Goal: Task Accomplishment & Management: Use online tool/utility

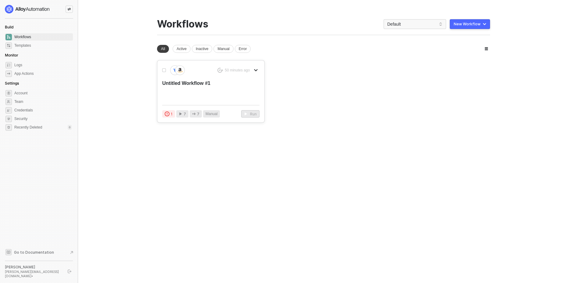
click at [220, 85] on div "Untitled Workflow #1" at bounding box center [201, 90] width 78 height 20
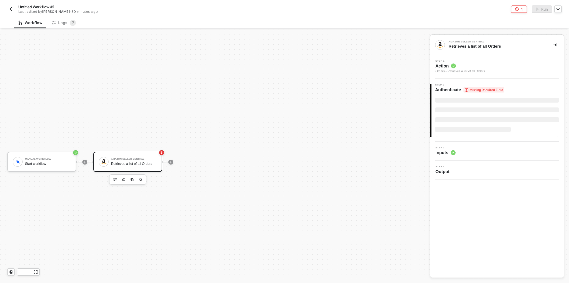
scroll to position [11, 0]
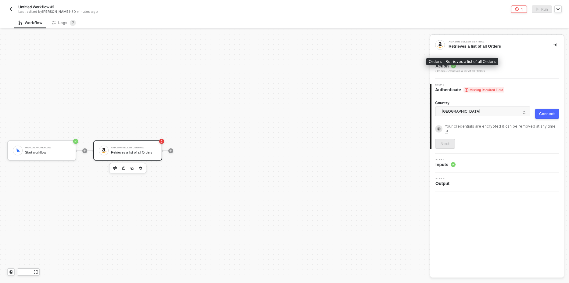
click at [482, 71] on div "Orders - Retrieves a list of all Orders" at bounding box center [460, 71] width 49 height 5
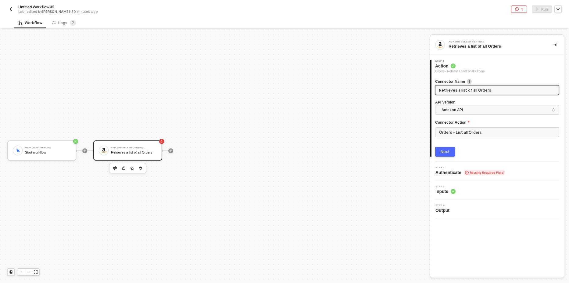
click at [437, 152] on button "Next" at bounding box center [445, 152] width 20 height 10
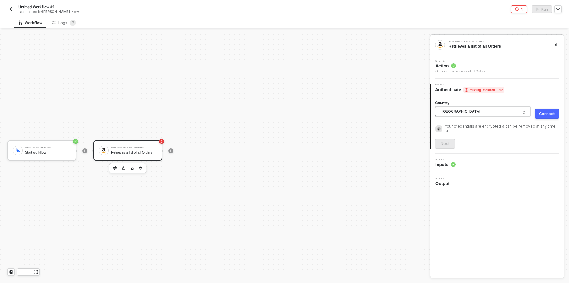
click at [472, 110] on span "United States of America" at bounding box center [484, 111] width 85 height 9
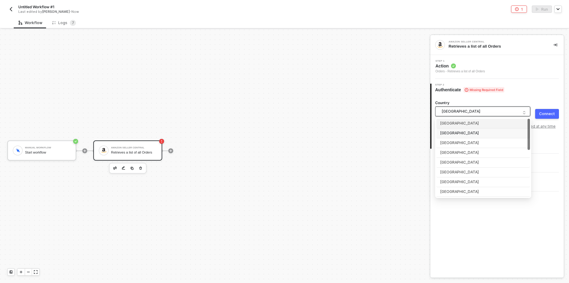
click at [365, 132] on div "Manual Workflow Start workflow Amazon Seller Central Retrieves a list of all Or…" at bounding box center [213, 150] width 427 height 264
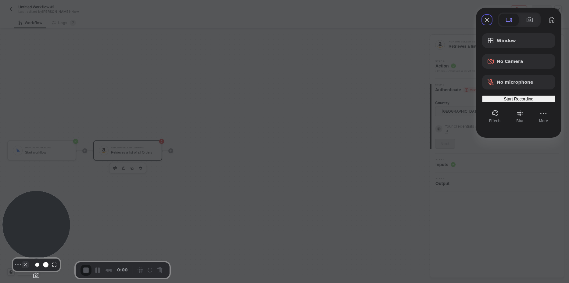
click at [22, 268] on button "Camera off" at bounding box center [25, 264] width 7 height 7
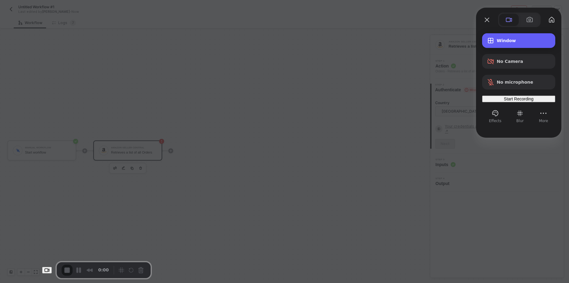
click at [502, 44] on div "Window" at bounding box center [518, 40] width 73 height 15
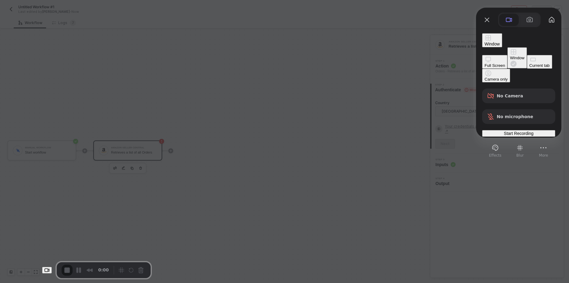
click at [510, 56] on div "Window" at bounding box center [517, 58] width 14 height 5
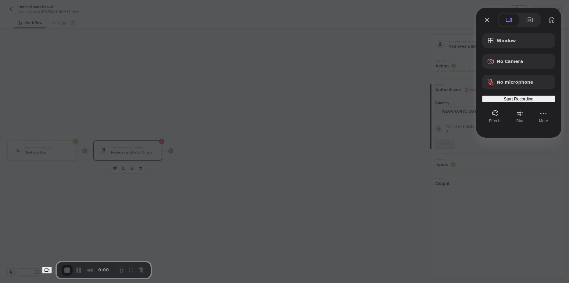
click at [502, 101] on div "Start Recording" at bounding box center [519, 98] width 68 height 5
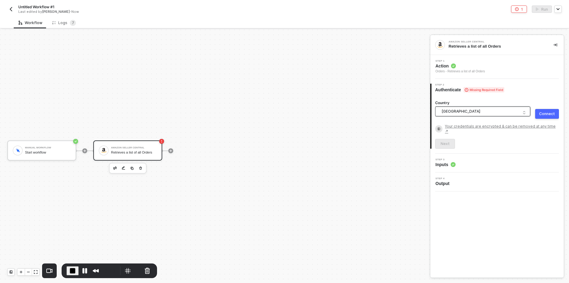
drag, startPoint x: 474, startPoint y: 112, endPoint x: 472, endPoint y: 119, distance: 7.8
click at [474, 112] on span "[GEOGRAPHIC_DATA]" at bounding box center [484, 111] width 85 height 9
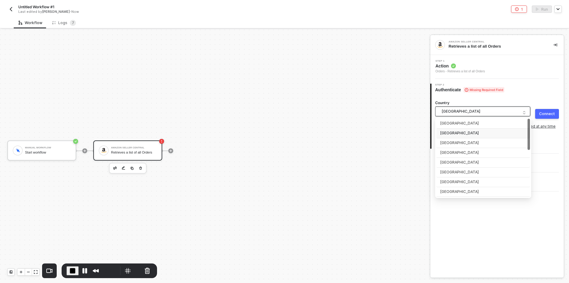
drag, startPoint x: 458, startPoint y: 132, endPoint x: 494, endPoint y: 125, distance: 36.7
click at [460, 132] on div "[GEOGRAPHIC_DATA]" at bounding box center [483, 133] width 86 height 6
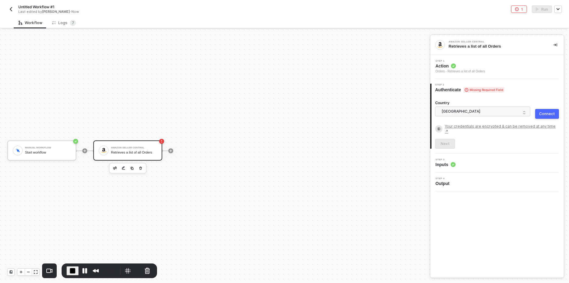
click at [559, 110] on div "Country United States of America Connect Your credentials are encrypted & can b…" at bounding box center [498, 121] width 132 height 56
click at [546, 113] on div "Connect" at bounding box center [547, 113] width 16 height 5
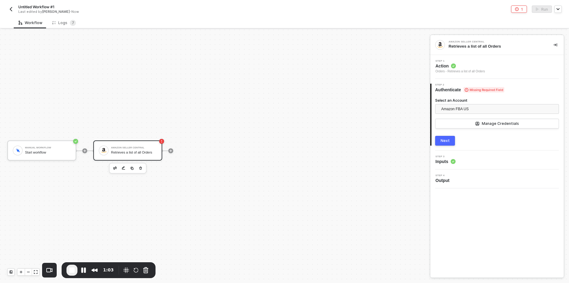
click at [444, 146] on div "2 Step 2 Authenticate Missing Required Field Select an Account Amazon FBA US Ma…" at bounding box center [497, 115] width 134 height 72
click at [444, 142] on div "Next" at bounding box center [445, 140] width 9 height 5
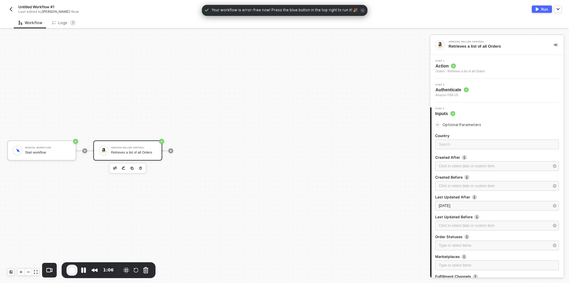
click at [311, 126] on div "Manual Workflow Start workflow Amazon Seller Central Retrieves a list of all Or…" at bounding box center [213, 150] width 427 height 264
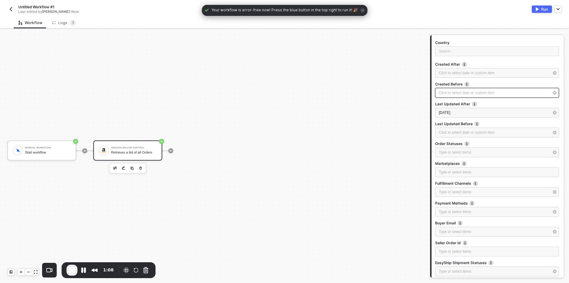
scroll to position [3, 0]
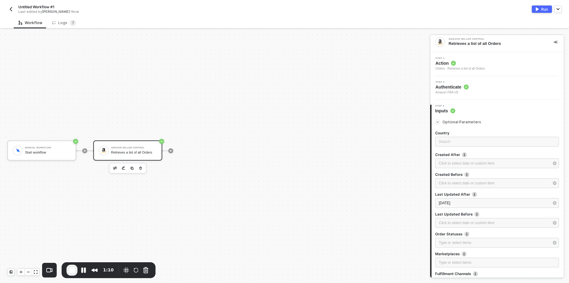
click at [438, 124] on icon "icon-arrow-right-small" at bounding box center [438, 122] width 4 height 4
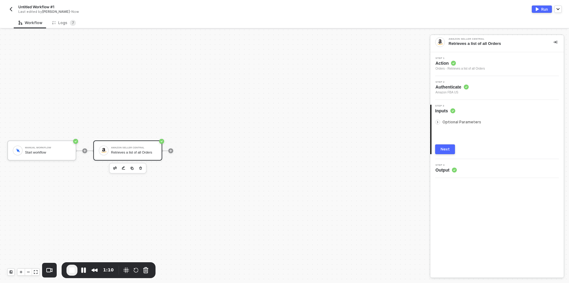
scroll to position [0, 0]
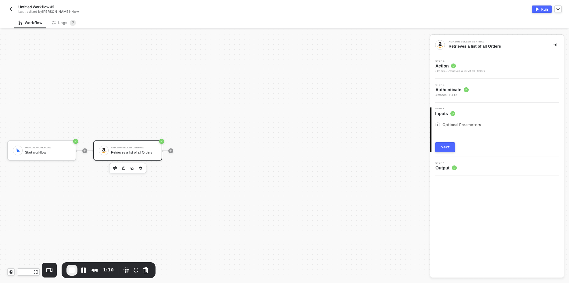
click at [438, 124] on icon "icon-arrow-right-small" at bounding box center [438, 125] width 4 height 4
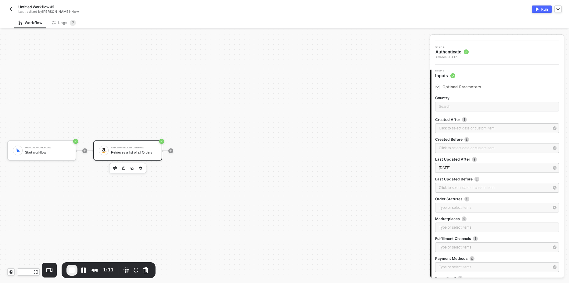
scroll to position [37, 0]
click at [462, 130] on div "Click to select date or custom item ﻿" at bounding box center [494, 130] width 110 height 6
type input "Invalid Date"
click at [539, 7] on button "Run" at bounding box center [542, 8] width 20 height 7
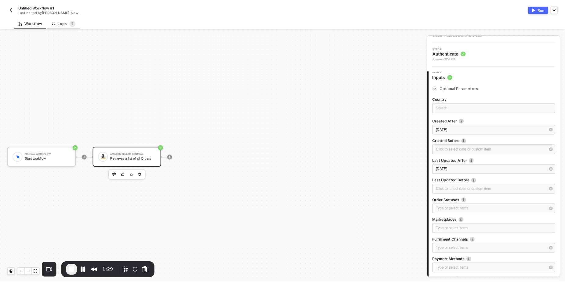
scroll to position [0, 0]
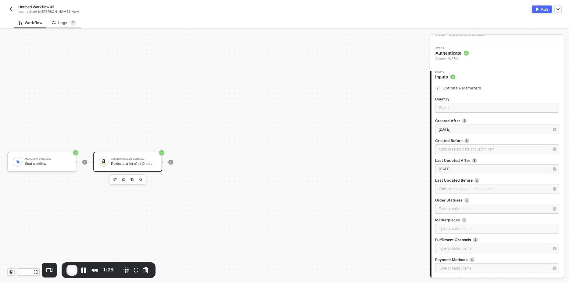
click at [63, 20] on div "Logs 7" at bounding box center [64, 23] width 24 height 6
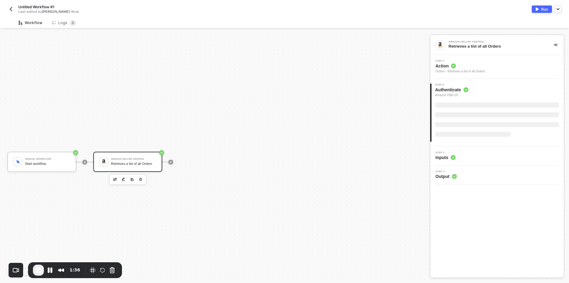
scroll to position [11, 0]
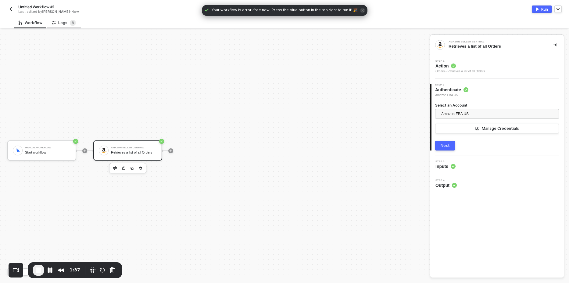
click at [56, 25] on div "Logs 8" at bounding box center [64, 23] width 24 height 6
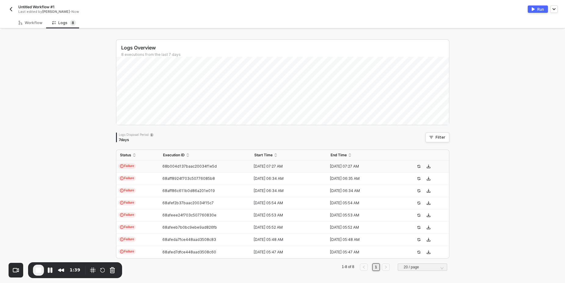
click at [130, 167] on span "Failure" at bounding box center [127, 165] width 18 height 5
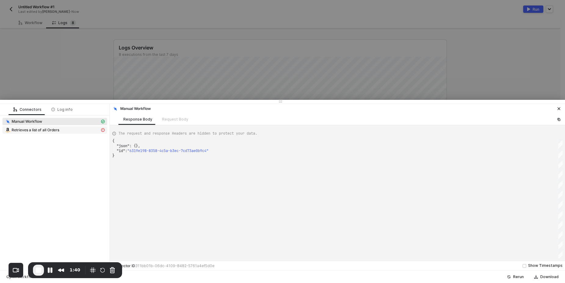
click at [59, 131] on span "Retrieves a list of all Orders" at bounding box center [36, 130] width 48 height 5
type textarea "{ "message": "Error: Error : {\"errors\":[{\"code\":\"InvalidInput\",\"message\…"
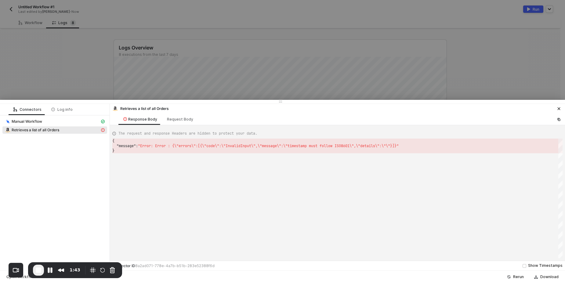
click at [89, 64] on div at bounding box center [282, 141] width 565 height 283
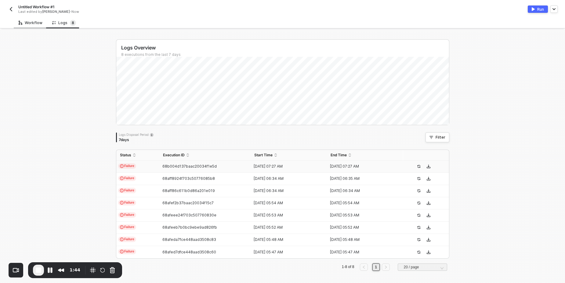
click at [30, 21] on div "Workflow" at bounding box center [31, 22] width 24 height 5
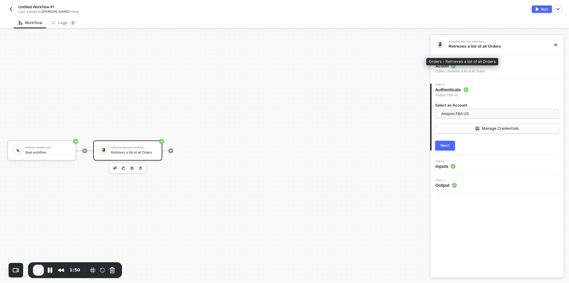
click at [479, 72] on div "Orders - Retrieves a list of all Orders" at bounding box center [460, 71] width 49 height 5
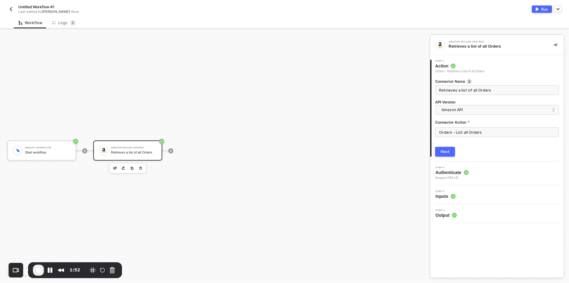
click at [449, 148] on button "Next" at bounding box center [445, 152] width 20 height 10
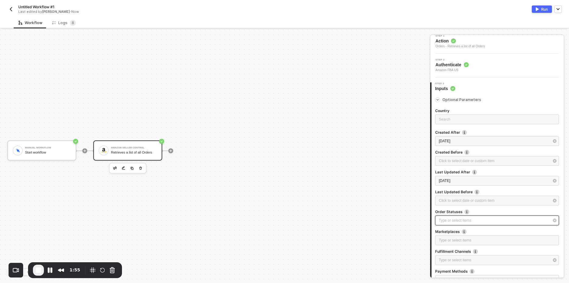
scroll to position [73, 0]
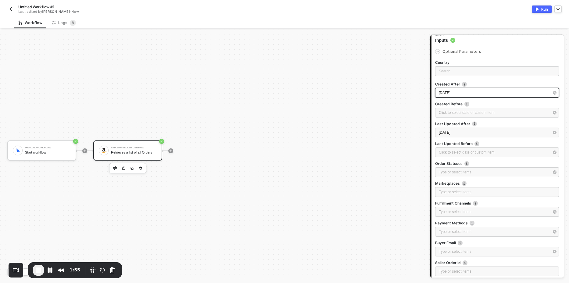
click at [463, 93] on div "2021-10-10" at bounding box center [494, 93] width 110 height 6
click at [460, 93] on div "2021-10-10" at bounding box center [494, 93] width 110 height 6
click at [553, 95] on icon "button" at bounding box center [555, 93] width 4 height 4
click at [321, 132] on div "Manual Workflow Start workflow Amazon Seller Central Retrieves a list of all Or…" at bounding box center [213, 150] width 427 height 264
click at [115, 270] on button "Cancel Recording" at bounding box center [112, 270] width 10 height 10
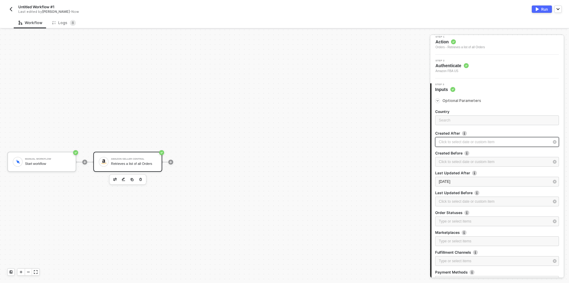
scroll to position [37, 0]
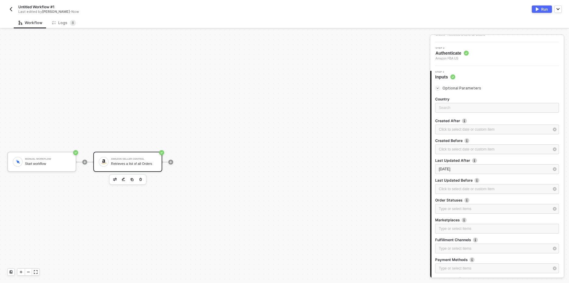
click at [436, 88] on icon "icon-arrow-right-small" at bounding box center [438, 88] width 4 height 4
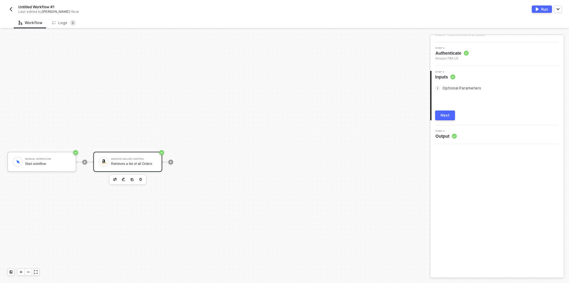
scroll to position [0, 0]
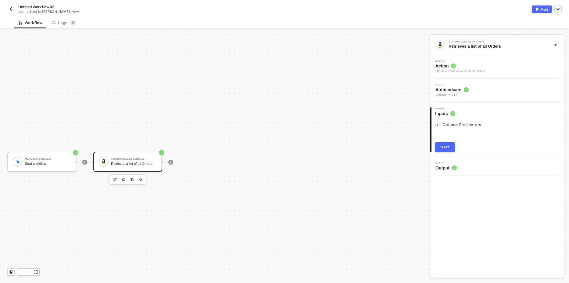
click at [488, 91] on div "Step 2 Authenticate Amazon FBA US" at bounding box center [498, 91] width 132 height 14
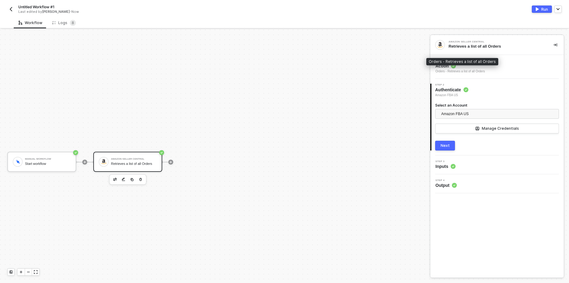
click at [478, 70] on div "Orders - Retrieves a list of all Orders" at bounding box center [460, 71] width 49 height 5
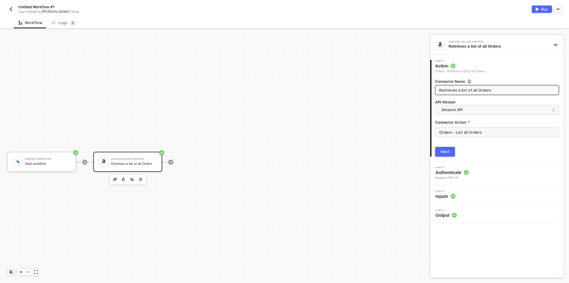
click at [369, 120] on div "Manual Workflow Start workflow Amazon Seller Central Retrieves a list of all Or…" at bounding box center [213, 162] width 427 height 264
drag, startPoint x: 276, startPoint y: 137, endPoint x: 322, endPoint y: 138, distance: 46.7
click at [277, 137] on div "Manual Workflow Start workflow Amazon Seller Central Retrieves a list of all Or…" at bounding box center [213, 162] width 427 height 264
click at [446, 151] on div "Next" at bounding box center [445, 151] width 9 height 5
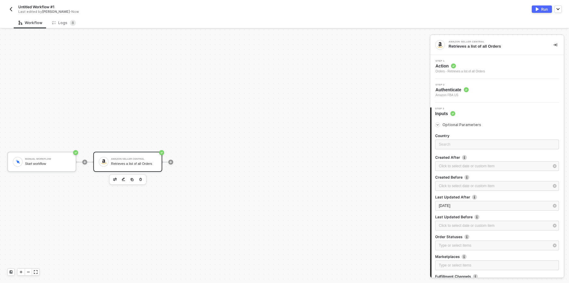
click at [499, 92] on div "Step 2 Authenticate Amazon FBA US" at bounding box center [498, 91] width 132 height 14
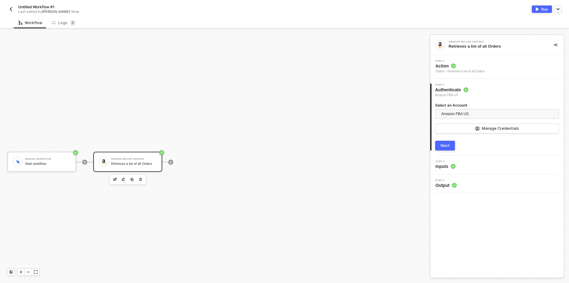
click at [504, 70] on div "Step 1 Action Orders - Retrieves a list of all Orders" at bounding box center [498, 67] width 132 height 14
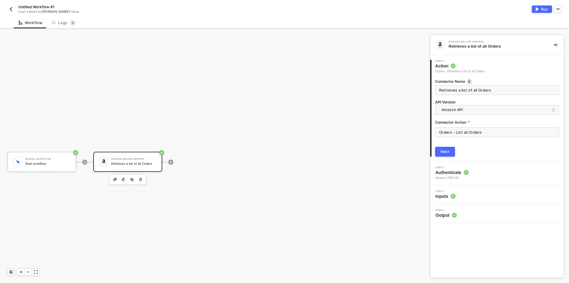
click at [449, 148] on button "Next" at bounding box center [445, 152] width 20 height 10
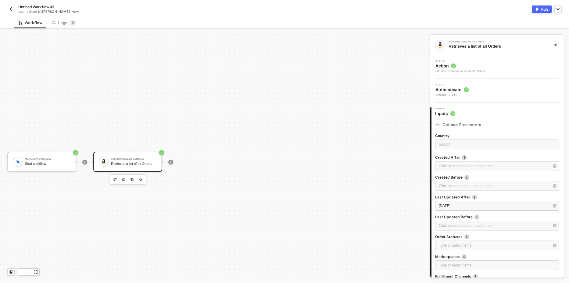
click at [472, 96] on div "Step 2 Authenticate Amazon FBA US" at bounding box center [498, 91] width 132 height 14
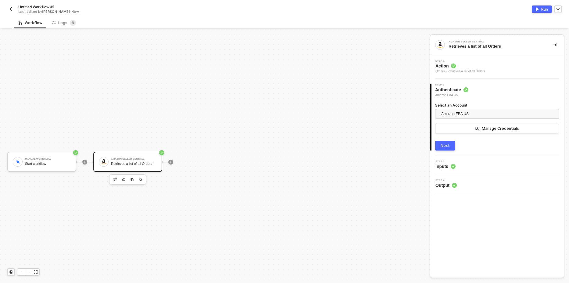
click at [477, 70] on div "Orders - Retrieves a list of all Orders" at bounding box center [460, 71] width 49 height 5
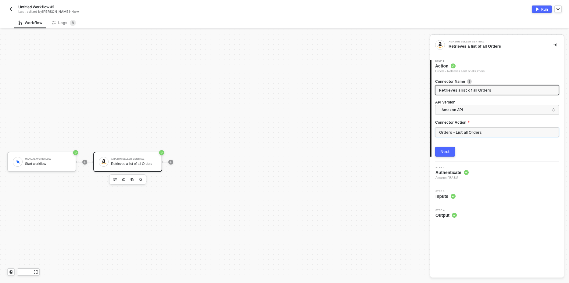
click at [473, 134] on input "Orders - List all Orders" at bounding box center [497, 132] width 124 height 10
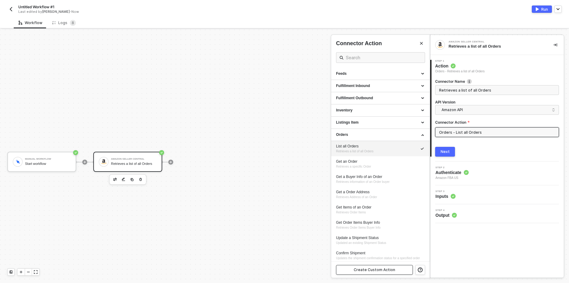
click at [366, 271] on div "Create Custom Action" at bounding box center [374, 269] width 41 height 5
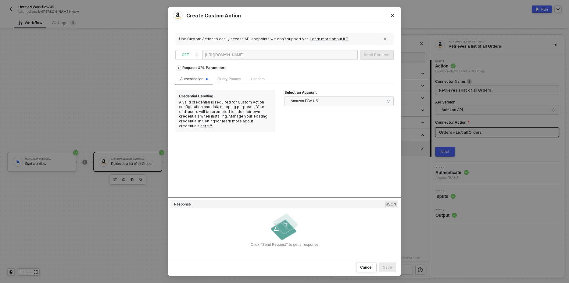
click at [280, 55] on div at bounding box center [263, 55] width 38 height 10
click at [380, 54] on div "Send Request" at bounding box center [377, 54] width 26 height 5
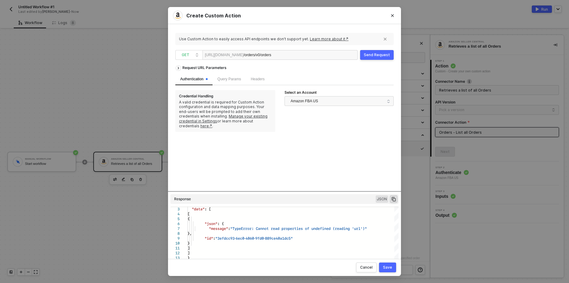
click at [312, 54] on div "https://sellingpartnerapi-na.amazon.com /orders/v0/orders" at bounding box center [280, 55] width 155 height 10
click at [313, 54] on div "https://sellingpartnerapi-na.amazon.com/orders/v0/orders" at bounding box center [280, 55] width 155 height 10
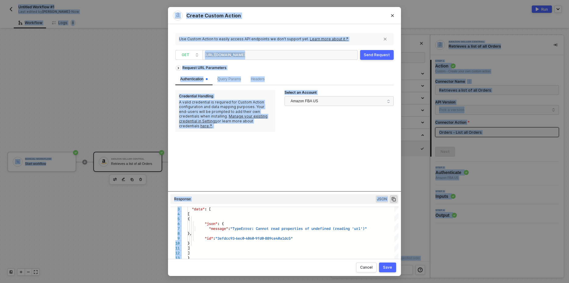
click at [309, 53] on div "https://sellingpartnerapi-na.amazon.com/orders/v0/orders" at bounding box center [280, 55] width 155 height 10
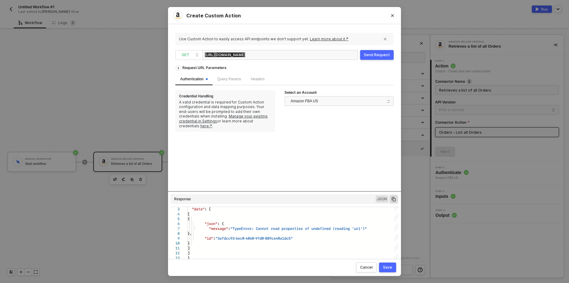
click at [311, 50] on div "https://sellingpartnerapi-na.amazon.com/orders/v0/orders" at bounding box center [280, 55] width 155 height 10
click at [318, 56] on div "https://sellingpartnerapi-na.amazon.com/orders/v0/orders" at bounding box center [280, 55] width 155 height 10
click at [377, 57] on div "Send Request" at bounding box center [377, 54] width 26 height 5
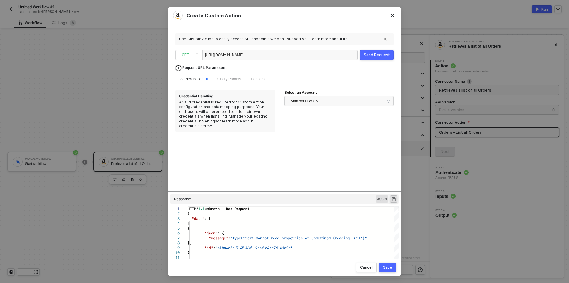
click at [203, 67] on div "Request URL Parameters" at bounding box center [204, 67] width 50 height 11
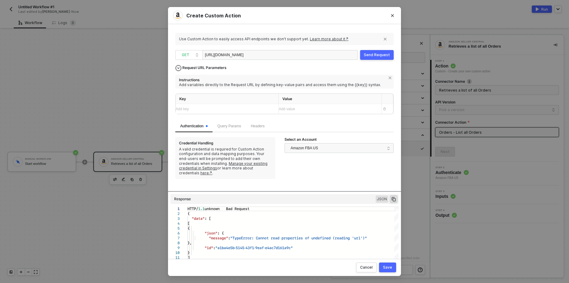
click at [203, 67] on div "Request URL Parameters" at bounding box center [204, 67] width 50 height 11
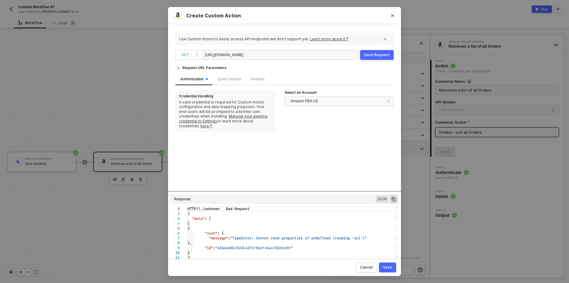
drag, startPoint x: 223, startPoint y: 56, endPoint x: 304, endPoint y: 53, distance: 80.9
click at [304, 53] on div "https://sellingpartnerapi-na.amazon.com/orders/v0/orders" at bounding box center [280, 55] width 155 height 10
click at [303, 53] on div "https://sellingpartnerapi-na.amazon.com/orders/v0/orders" at bounding box center [280, 55] width 155 height 10
drag, startPoint x: 303, startPoint y: 53, endPoint x: 190, endPoint y: 70, distance: 114.7
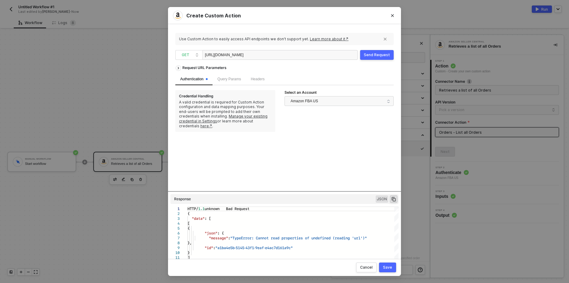
click at [261, 56] on div "https://sellingpartnerapi-na.amazon.com/orders/v0/orders" at bounding box center [280, 55] width 155 height 10
click at [111, 71] on div "Create Custom Action Use Custom Action to easily access API endpoints we don’t …" at bounding box center [284, 141] width 569 height 283
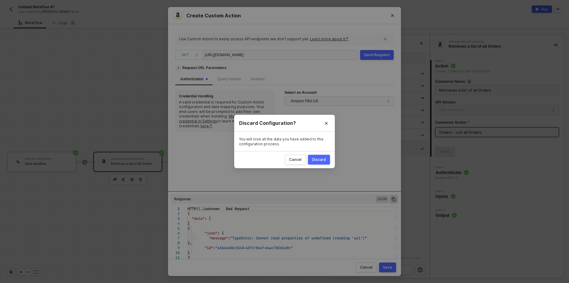
click at [319, 161] on div "Discard" at bounding box center [319, 159] width 14 height 5
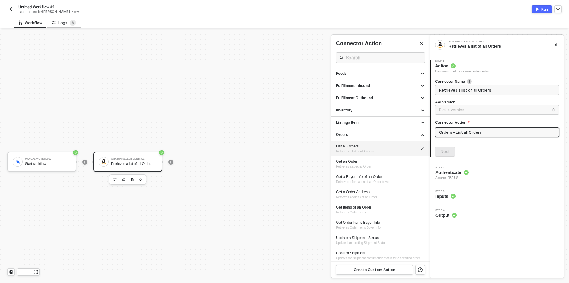
click at [56, 26] on div "Logs 8" at bounding box center [64, 22] width 34 height 11
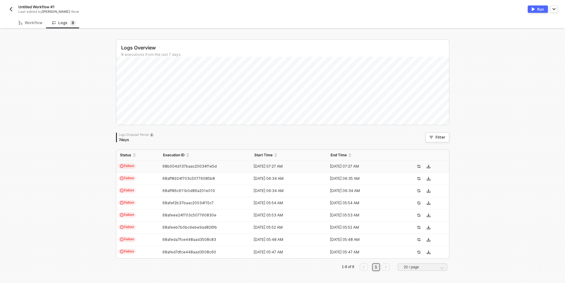
click at [126, 162] on td "Failure" at bounding box center [137, 166] width 43 height 12
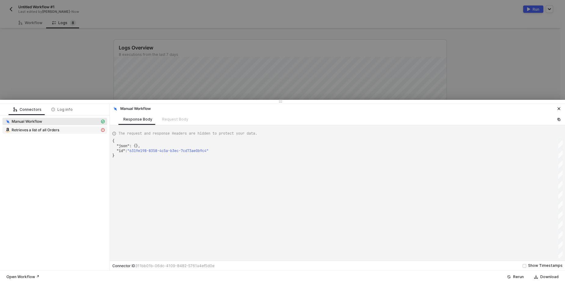
click at [62, 129] on div "Retrieves a list of all Orders" at bounding box center [52, 129] width 95 height 5
type textarea "{ "message": "Error: Error : {\"errors\":[{\"code\":\"InvalidInput\",\"message\…"
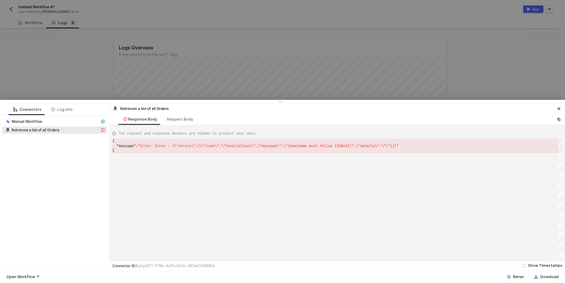
click at [277, 63] on div at bounding box center [282, 141] width 565 height 283
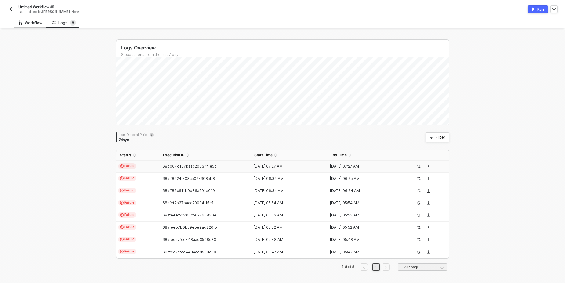
click at [33, 23] on div "Workflow" at bounding box center [31, 22] width 24 height 5
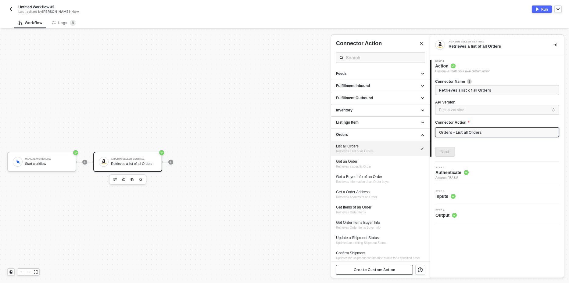
click at [371, 267] on button "Create Custom Action" at bounding box center [374, 270] width 77 height 10
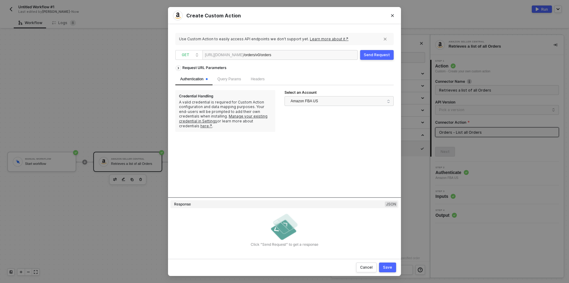
click at [383, 49] on div "Use Custom Action to easily access API endpoints we don’t support yet. Learn mo…" at bounding box center [284, 141] width 218 height 220
click at [378, 52] on div "Send Request" at bounding box center [377, 54] width 26 height 5
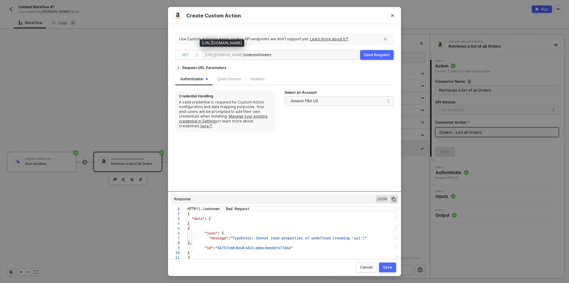
click at [227, 55] on div "[URL][DOMAIN_NAME]" at bounding box center [224, 54] width 39 height 9
drag, startPoint x: 247, startPoint y: 56, endPoint x: 290, endPoint y: 53, distance: 43.1
click at [286, 53] on div "https://sellingpartnerapi-na.amazon.com /orders/v0/orders" at bounding box center [280, 55] width 155 height 10
click at [309, 55] on div "https://sellingpartnerapi-na.amazon.com /orders/v0/orders" at bounding box center [280, 55] width 155 height 10
drag, startPoint x: 309, startPoint y: 55, endPoint x: 189, endPoint y: 56, distance: 119.6
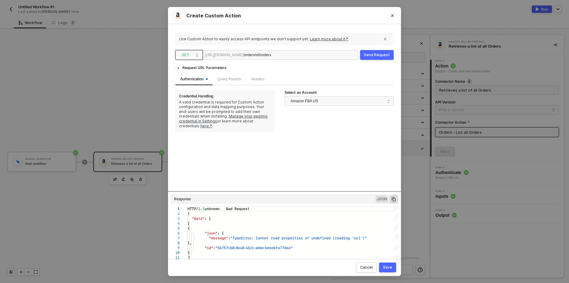
click at [189, 56] on span "GET https://sellingpartnerapi-na.amazon.com /orders/v0/orders" at bounding box center [267, 55] width 185 height 10
drag, startPoint x: 206, startPoint y: 220, endPoint x: 191, endPoint y: 212, distance: 17.3
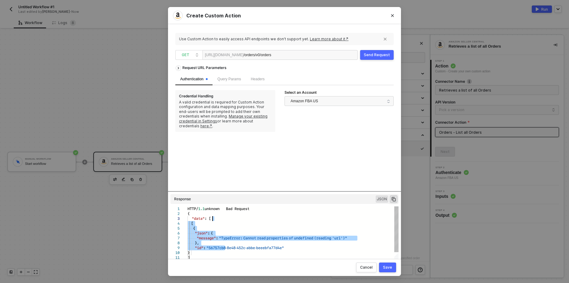
drag, startPoint x: 237, startPoint y: 249, endPoint x: 224, endPoint y: 220, distance: 31.8
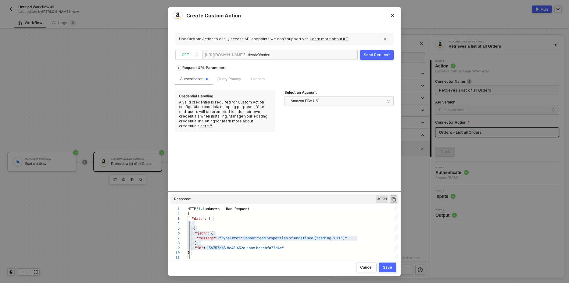
click at [304, 139] on div "Request URL Parameters Authentication Query Params Headers Credential Handling …" at bounding box center [284, 126] width 218 height 129
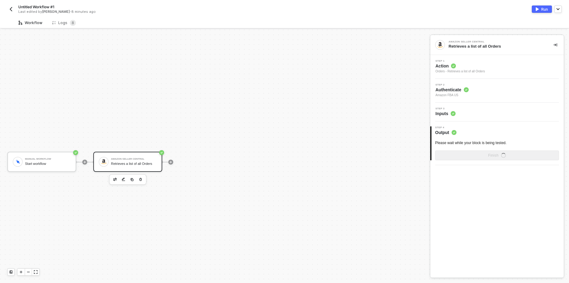
scroll to position [11, 0]
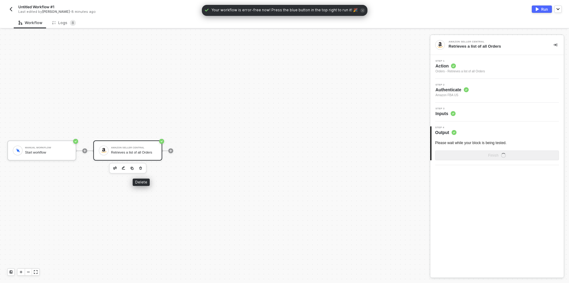
click at [138, 167] on button "button" at bounding box center [140, 167] width 7 height 7
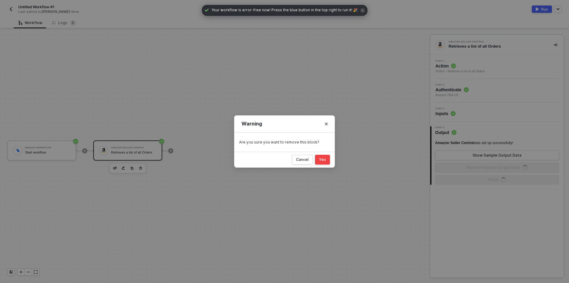
click at [323, 156] on button "Yes" at bounding box center [322, 160] width 15 height 10
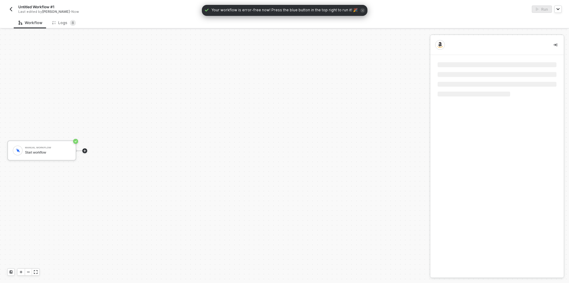
click at [85, 149] on icon "icon-play" at bounding box center [85, 151] width 4 height 4
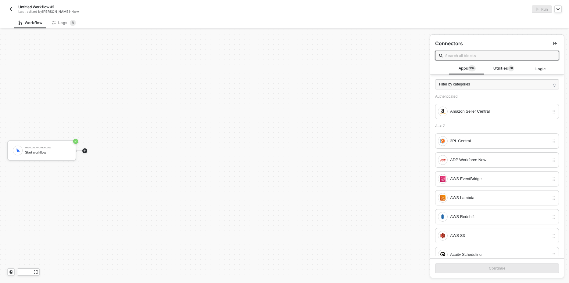
click at [9, 6] on button "button" at bounding box center [10, 8] width 7 height 7
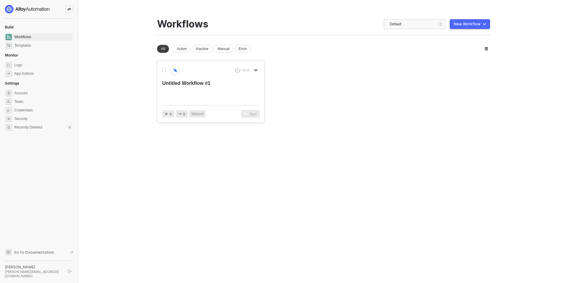
click at [253, 68] on button "button" at bounding box center [255, 70] width 7 height 7
click at [262, 103] on div "Now Rename Duplicate Delete Untitled Workflow #1 8 8 Manual Run" at bounding box center [210, 91] width 107 height 62
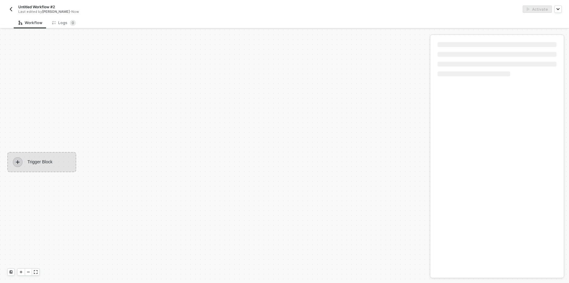
scroll to position [11, 0]
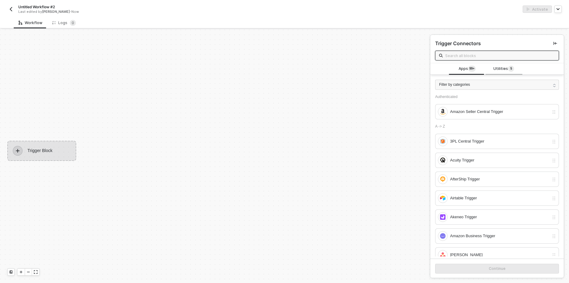
click at [511, 68] on span "5" at bounding box center [512, 68] width 2 height 5
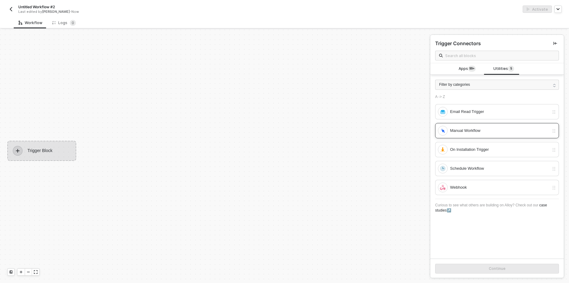
click at [474, 132] on div "Manual Workflow" at bounding box center [499, 130] width 99 height 7
click at [478, 268] on button "Continue" at bounding box center [497, 269] width 124 height 10
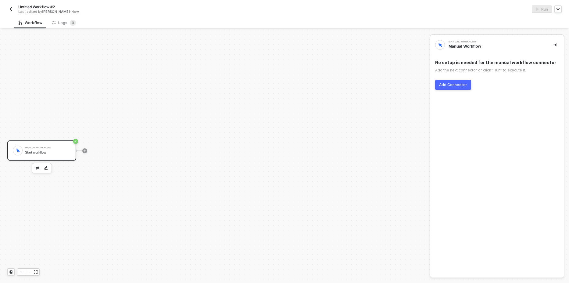
click at [453, 87] on div "Add Connector" at bounding box center [453, 84] width 28 height 5
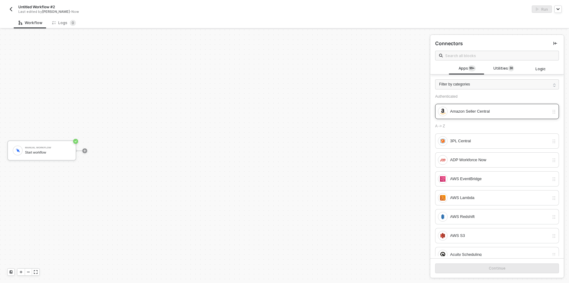
click at [486, 113] on div "Amazon Seller Central" at bounding box center [499, 111] width 99 height 7
click at [477, 268] on button "Continue" at bounding box center [497, 268] width 124 height 10
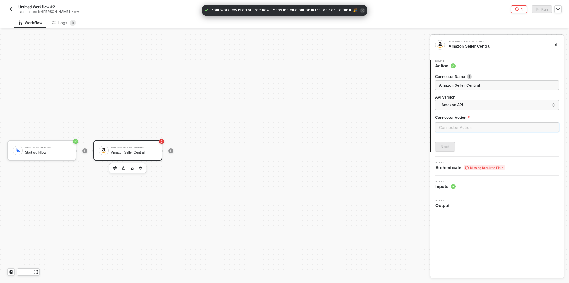
click at [466, 132] on div at bounding box center [497, 129] width 124 height 15
click at [462, 127] on input "text" at bounding box center [497, 127] width 124 height 10
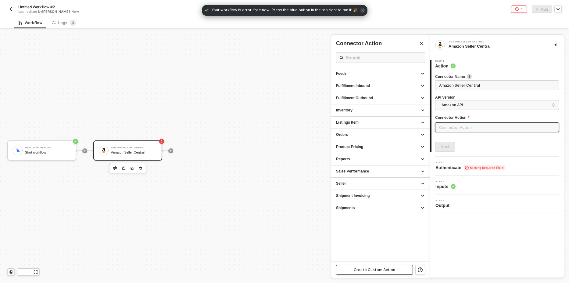
click at [372, 268] on div "Create Custom Action" at bounding box center [374, 269] width 41 height 5
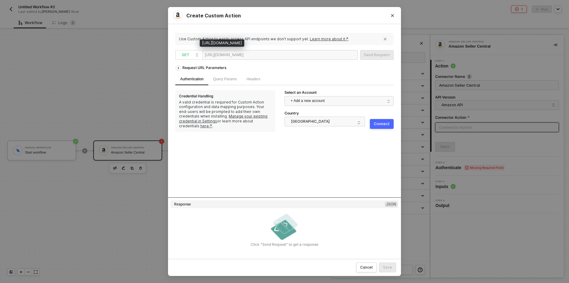
click at [244, 57] on div "https://sellingpartnerapi-na.amazon.com" at bounding box center [224, 54] width 39 height 9
click at [274, 55] on div at bounding box center [263, 55] width 38 height 10
click at [331, 100] on span "+ Add a new account" at bounding box center [340, 101] width 99 height 10
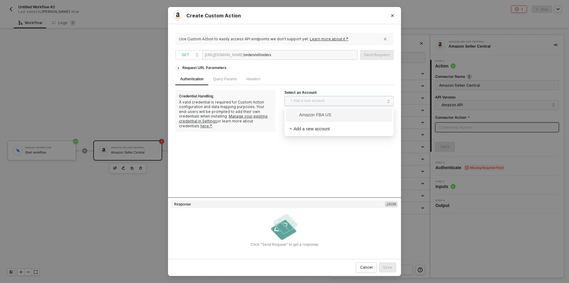
click at [326, 117] on span "Amazon FBA US" at bounding box center [311, 114] width 42 height 7
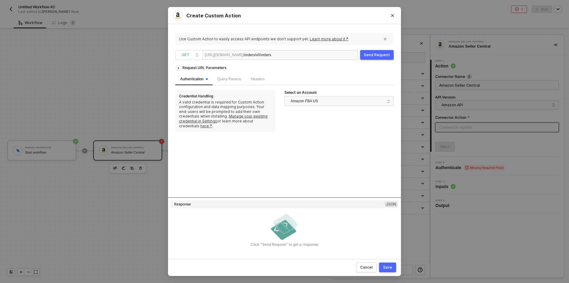
click at [379, 52] on button "Send Request" at bounding box center [377, 55] width 34 height 10
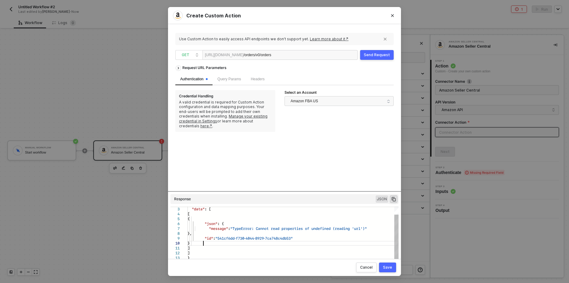
scroll to position [0, 0]
drag, startPoint x: 232, startPoint y: 242, endPoint x: 203, endPoint y: 268, distance: 38.7
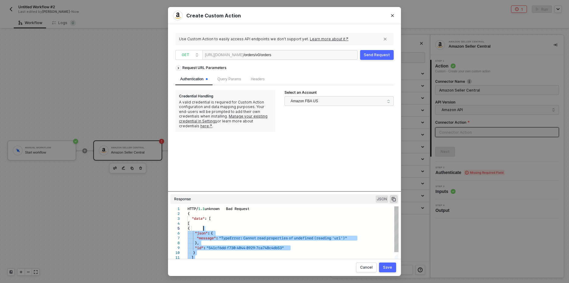
type textarea "] ] }"
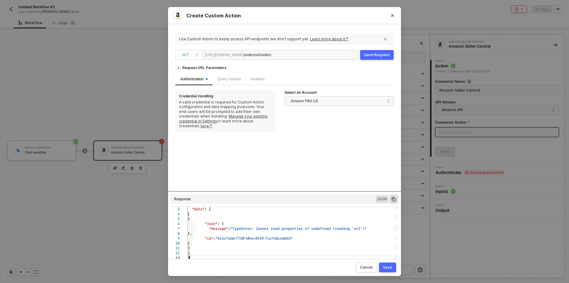
click at [107, 82] on div "Create Custom Action Use Custom Action to easily access API endpoints we don’t …" at bounding box center [284, 141] width 569 height 283
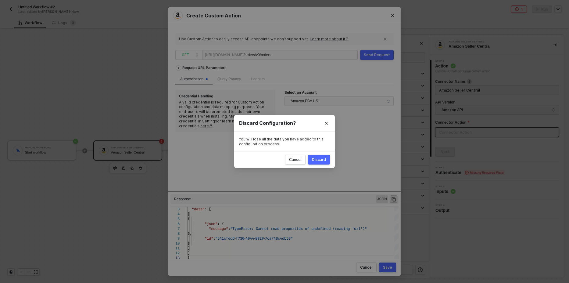
click at [316, 159] on div "Discard" at bounding box center [319, 159] width 14 height 5
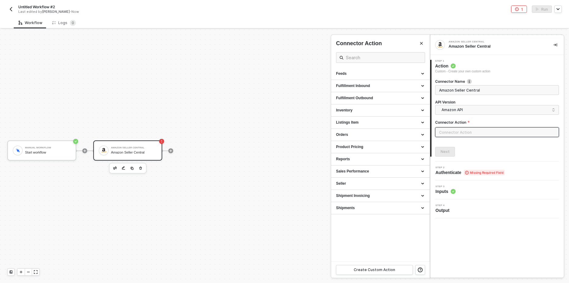
click at [115, 167] on div at bounding box center [284, 156] width 569 height 253
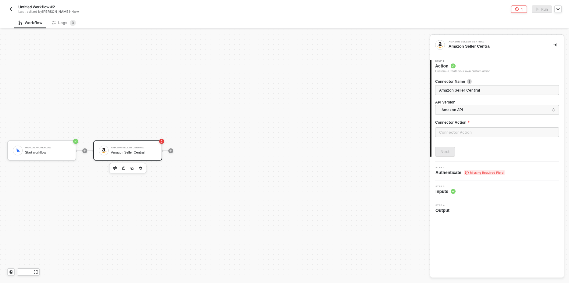
click at [110, 166] on div at bounding box center [127, 168] width 37 height 10
click at [112, 167] on button "button" at bounding box center [114, 167] width 7 height 7
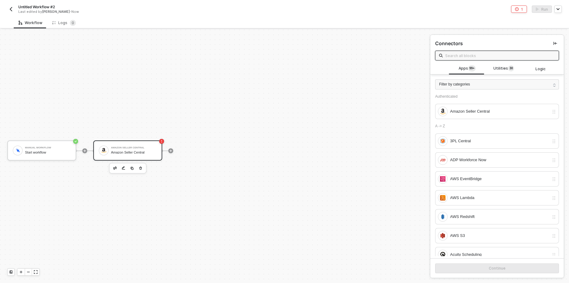
click at [458, 53] on input "text" at bounding box center [500, 55] width 110 height 7
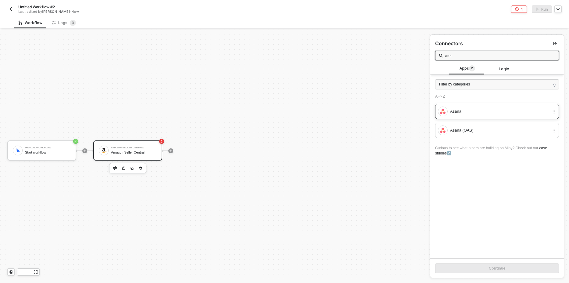
type input "asa"
click at [466, 110] on div "Asana" at bounding box center [499, 111] width 99 height 7
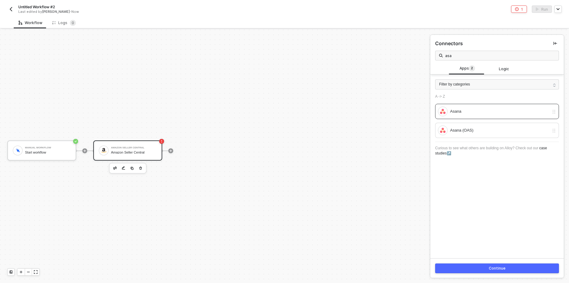
click at [465, 271] on button "Continue" at bounding box center [497, 268] width 124 height 10
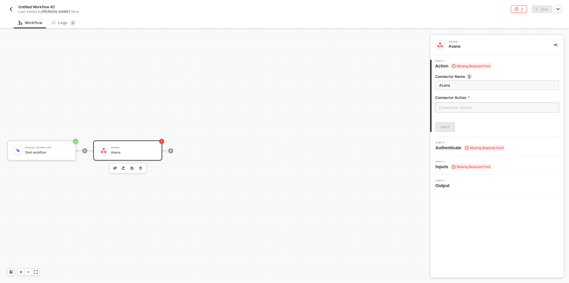
click at [459, 109] on input "text" at bounding box center [497, 108] width 124 height 10
click at [351, 75] on div "User" at bounding box center [380, 73] width 89 height 5
click at [345, 86] on div "Get All Users" at bounding box center [380, 85] width 89 height 5
type input "Gets data of all Users"
type input "User - Get All Users"
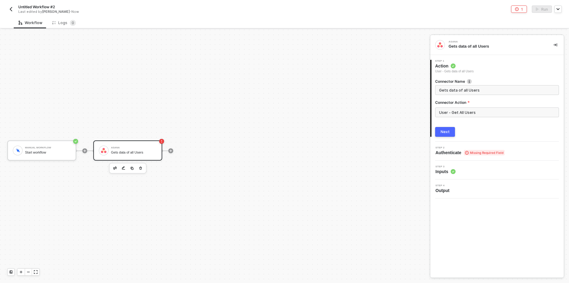
click at [442, 132] on div "Next" at bounding box center [445, 131] width 9 height 5
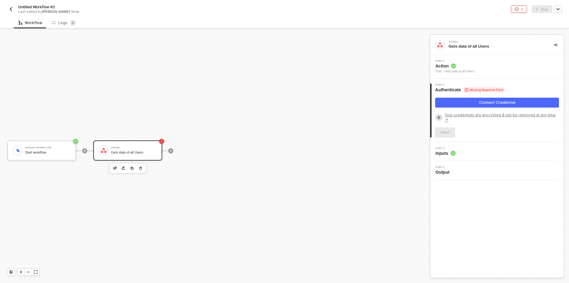
click at [469, 102] on button "Connect Credential" at bounding box center [497, 103] width 124 height 10
click at [471, 101] on button "Connect Credential" at bounding box center [497, 103] width 124 height 10
click at [461, 103] on button "Connect Credential" at bounding box center [497, 103] width 124 height 10
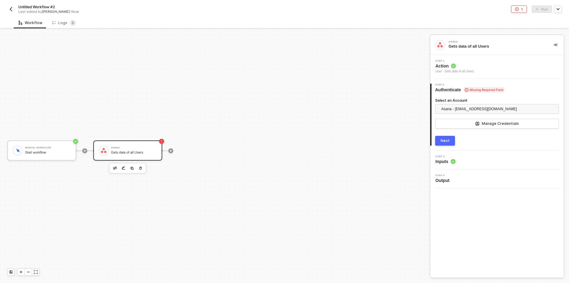
click at [446, 144] on button "Next" at bounding box center [445, 141] width 20 height 10
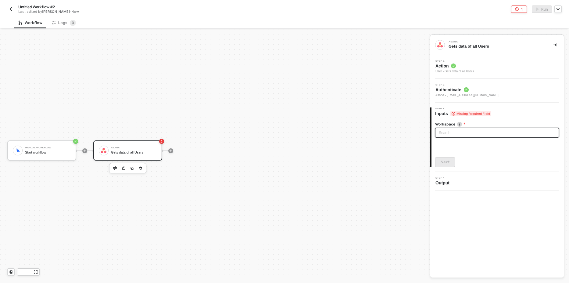
click at [452, 135] on div "Search" at bounding box center [497, 133] width 124 height 10
click at [469, 145] on div "903850700089114.m5jqi8.asanatest1.us" at bounding box center [497, 145] width 114 height 7
click at [448, 160] on div "Next" at bounding box center [445, 162] width 9 height 5
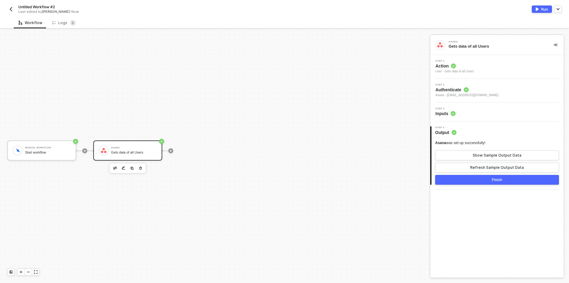
click at [477, 68] on div "Step 1 Action User - Gets data of all Users" at bounding box center [498, 67] width 132 height 14
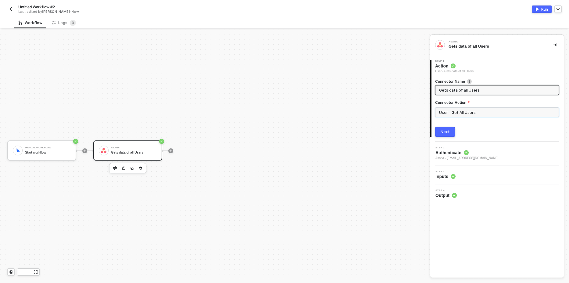
click at [463, 112] on input "User - Get All Users" at bounding box center [497, 112] width 124 height 10
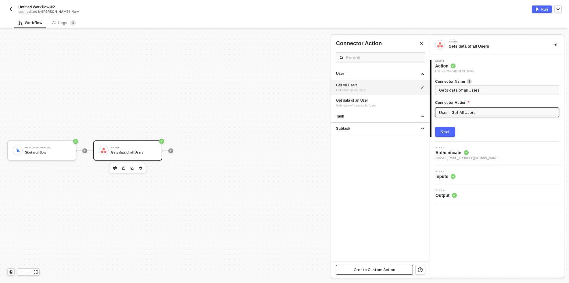
click at [365, 270] on div "Create Custom Action" at bounding box center [374, 269] width 41 height 5
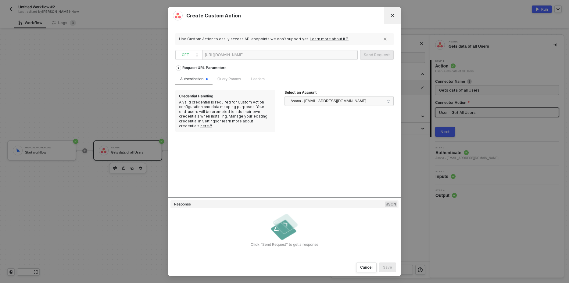
click at [393, 18] on button "Close" at bounding box center [393, 16] width 10 height 10
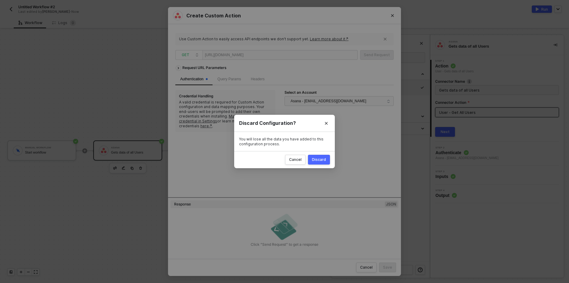
click at [322, 159] on div "Discard" at bounding box center [319, 159] width 14 height 5
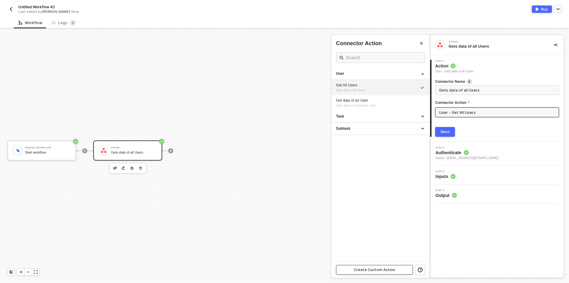
click at [377, 268] on div "Create Custom Action" at bounding box center [374, 269] width 41 height 5
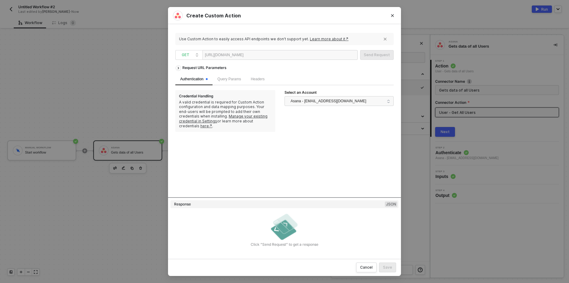
paste div
click at [378, 56] on div "Send Request" at bounding box center [377, 54] width 26 height 5
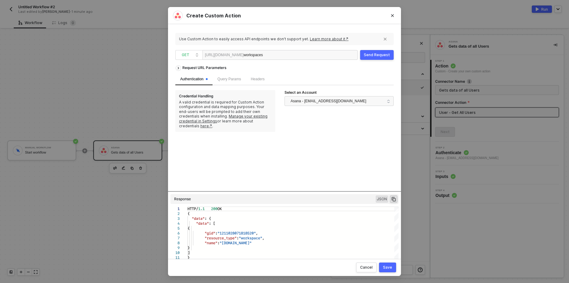
click at [376, 56] on div "Send Request" at bounding box center [377, 54] width 26 height 5
click at [393, 13] on button "Close" at bounding box center [393, 16] width 10 height 10
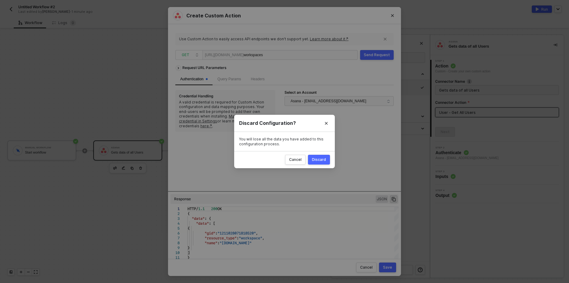
click at [314, 157] on div "Discard" at bounding box center [319, 159] width 14 height 5
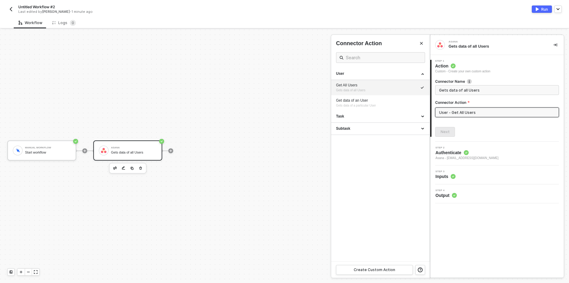
click at [311, 117] on div at bounding box center [284, 156] width 569 height 253
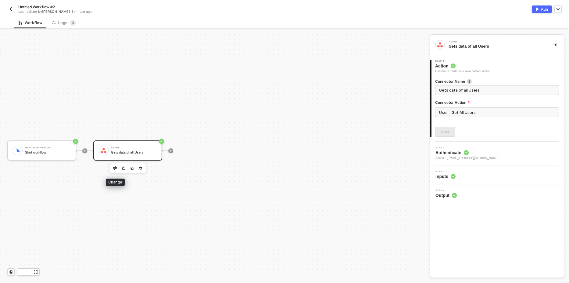
click at [112, 168] on button "button" at bounding box center [114, 167] width 7 height 7
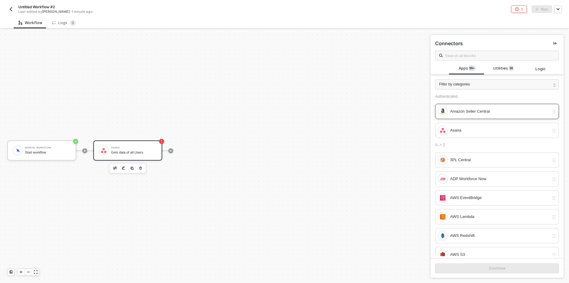
click at [466, 115] on div "Amazon Seller Central" at bounding box center [493, 111] width 111 height 10
click at [479, 269] on button "Continue" at bounding box center [497, 268] width 124 height 10
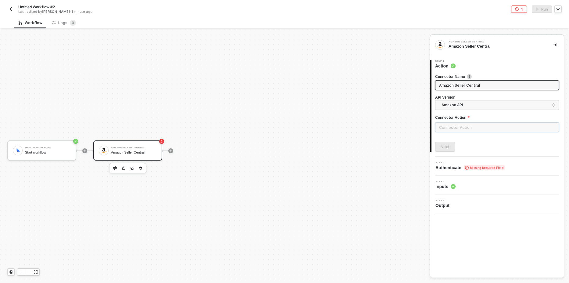
click at [463, 127] on input "text" at bounding box center [497, 127] width 124 height 10
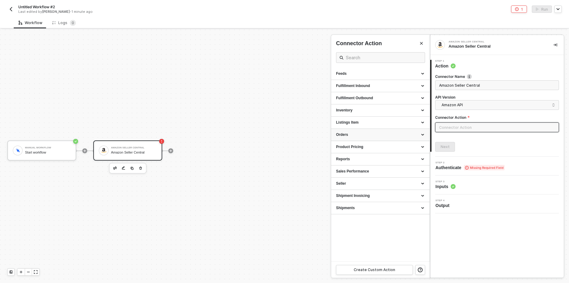
click at [368, 135] on div "Orders" at bounding box center [380, 134] width 89 height 5
click at [354, 148] on div "List all Orders" at bounding box center [380, 146] width 89 height 5
type input "Retrieves a list of all Orders"
type input "Orders - List all Orders"
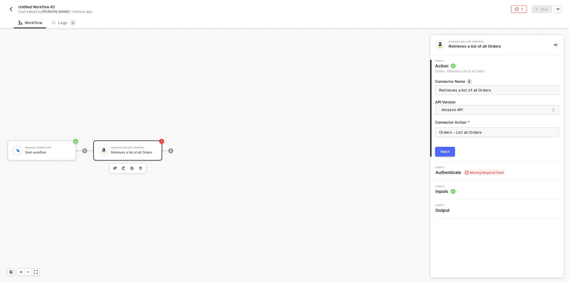
click at [447, 149] on div "Next" at bounding box center [445, 151] width 9 height 5
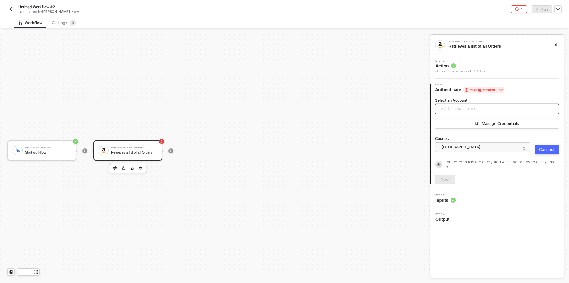
click at [464, 112] on span "+ Add a new account" at bounding box center [498, 109] width 114 height 10
drag, startPoint x: 365, startPoint y: 174, endPoint x: 403, endPoint y: 166, distance: 39.1
click at [367, 173] on div "Manual Workflow Start workflow Amazon Seller Central Retrieves a list of all Or…" at bounding box center [213, 150] width 427 height 264
click at [499, 123] on div "Manage Credentials" at bounding box center [500, 123] width 37 height 5
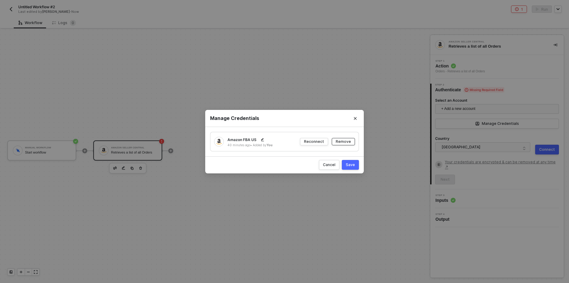
click at [344, 144] on div "Remove" at bounding box center [343, 141] width 15 height 5
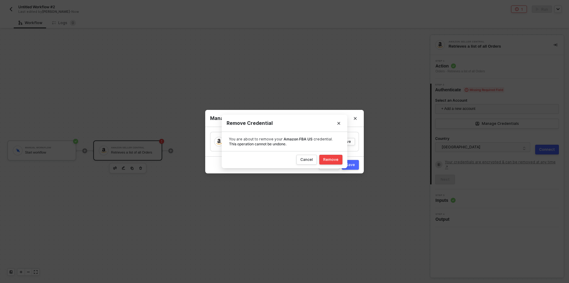
click at [332, 162] on button "Remove" at bounding box center [330, 160] width 23 height 10
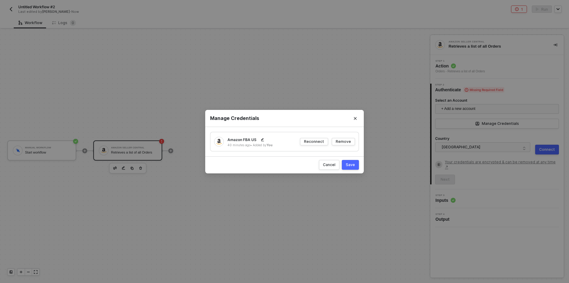
click at [388, 71] on div "Manage Credentials Amazon FBA US 40 minutes ago • Added by You Reconnect Remove…" at bounding box center [284, 141] width 569 height 283
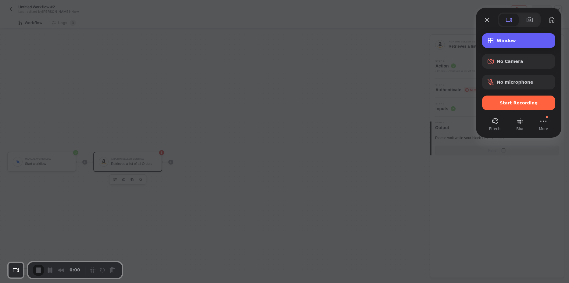
click at [509, 44] on div "Window" at bounding box center [518, 40] width 73 height 15
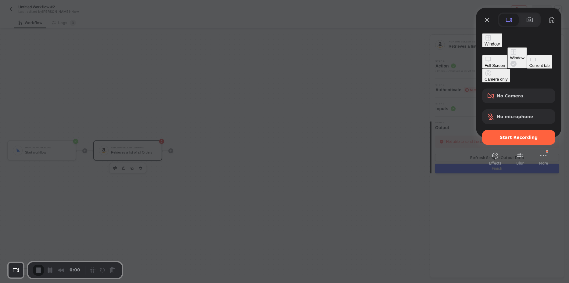
click at [485, 63] on div "Full Screen" at bounding box center [495, 65] width 20 height 5
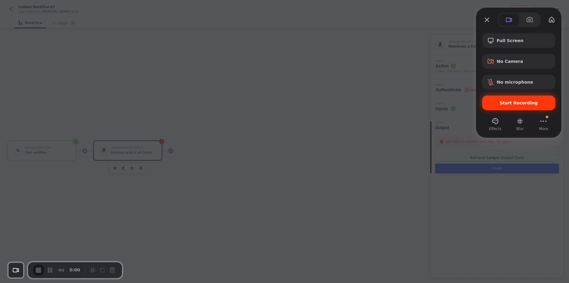
click at [504, 105] on span "Start Recording" at bounding box center [519, 102] width 38 height 5
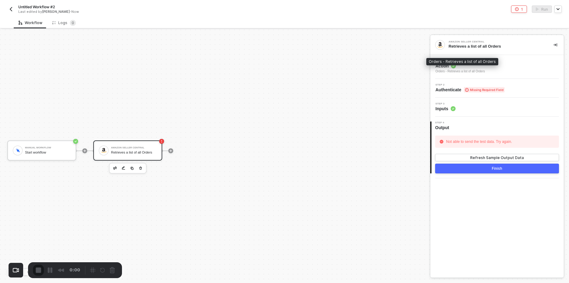
click at [482, 70] on div "Orders - Retrieves a list of all Orders" at bounding box center [460, 71] width 49 height 5
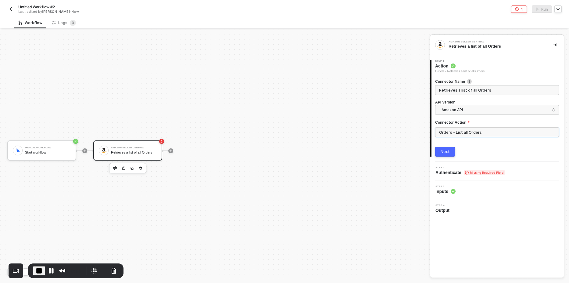
click at [457, 135] on input "Orders - List all Orders" at bounding box center [497, 132] width 124 height 10
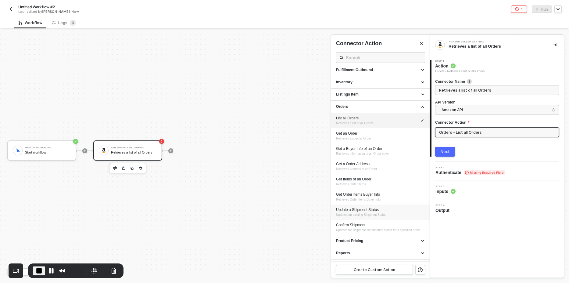
scroll to position [75, 0]
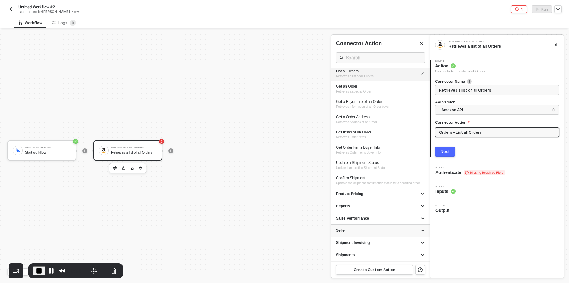
click at [383, 231] on div "Seller" at bounding box center [380, 230] width 89 height 5
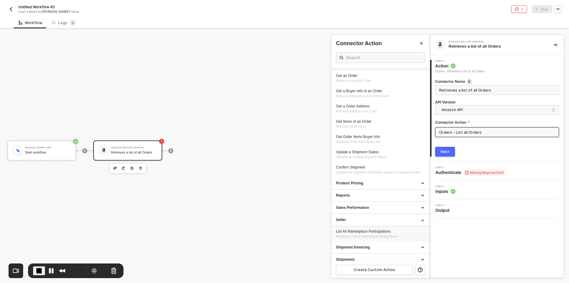
scroll to position [90, 0]
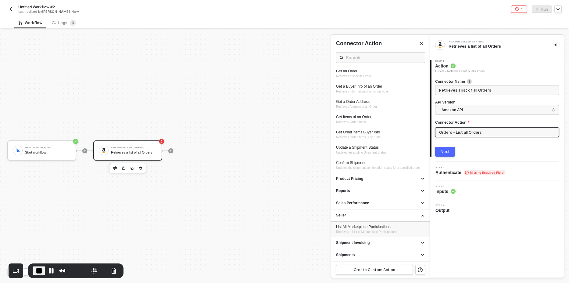
click at [364, 229] on div "List All Marketplace Participations" at bounding box center [380, 226] width 89 height 5
type input "Retrieves a List of Marketplace Participations"
type input "Seller - List All Marketplace Participations"
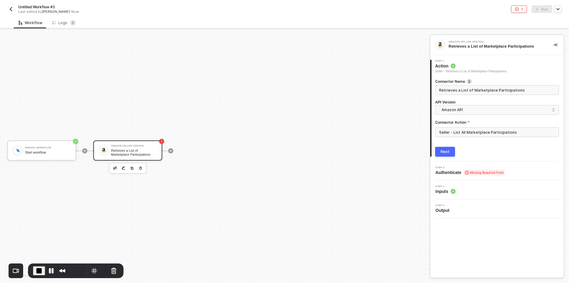
click at [440, 152] on button "Next" at bounding box center [445, 152] width 20 height 10
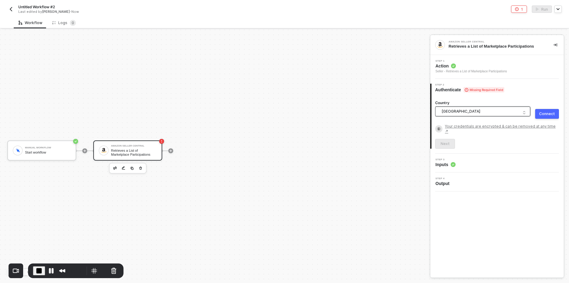
click at [476, 110] on span "[GEOGRAPHIC_DATA]" at bounding box center [484, 111] width 85 height 9
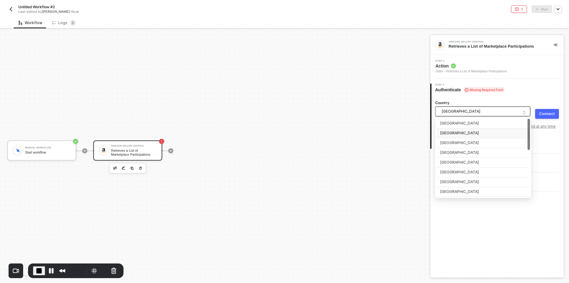
click at [481, 107] on span "[GEOGRAPHIC_DATA]" at bounding box center [484, 111] width 85 height 9
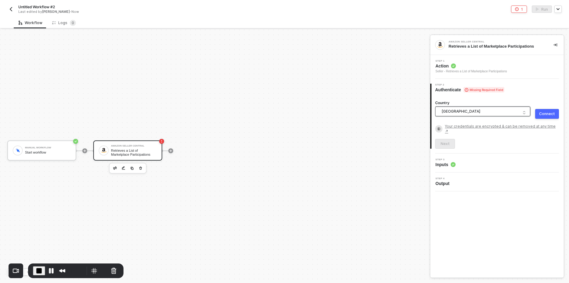
click at [546, 110] on button "Connect" at bounding box center [547, 114] width 24 height 10
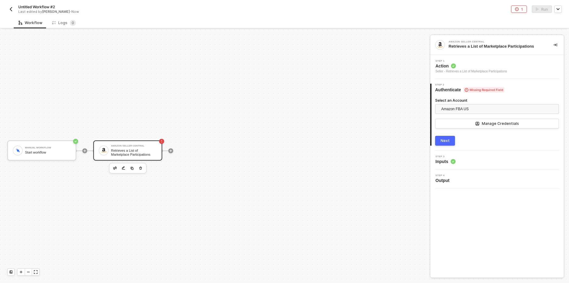
click at [445, 142] on div "Next" at bounding box center [445, 140] width 9 height 5
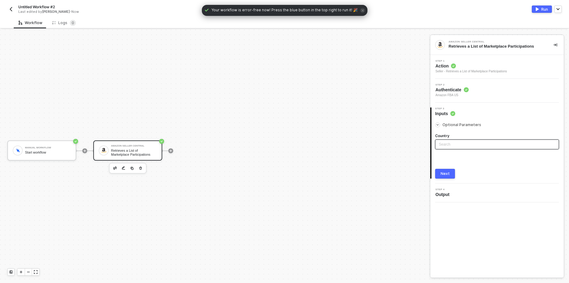
click at [450, 146] on input "search" at bounding box center [497, 144] width 117 height 9
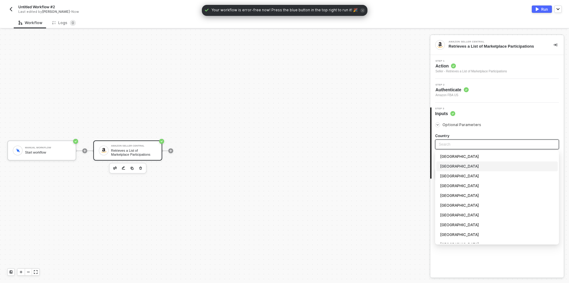
click at [459, 167] on div "[GEOGRAPHIC_DATA]" at bounding box center [497, 166] width 114 height 7
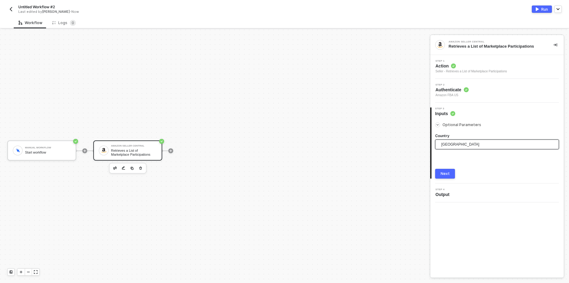
click at [444, 171] on button "Next" at bounding box center [445, 174] width 20 height 10
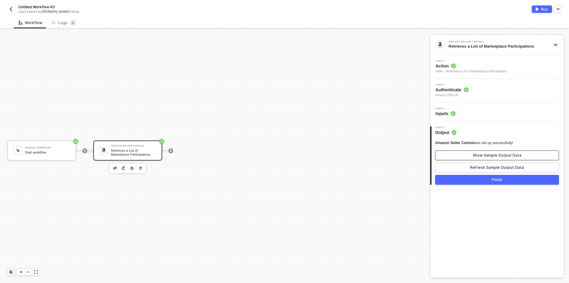
click at [502, 155] on div "Show Sample Output Data" at bounding box center [497, 155] width 49 height 5
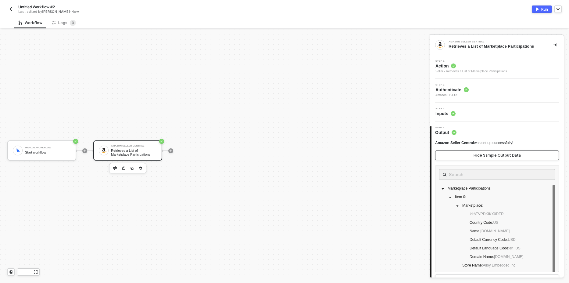
click at [503, 155] on div "Hide Sample Output Data" at bounding box center [497, 155] width 47 height 5
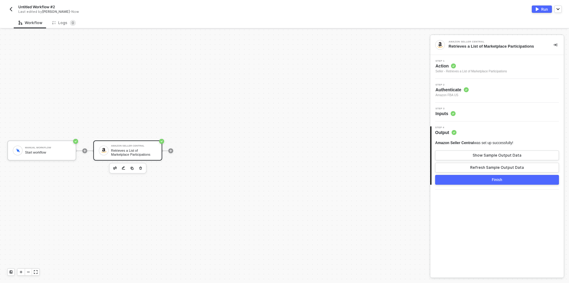
click at [542, 7] on div "Run" at bounding box center [544, 9] width 7 height 5
click at [70, 24] on sup "0" at bounding box center [73, 23] width 6 height 6
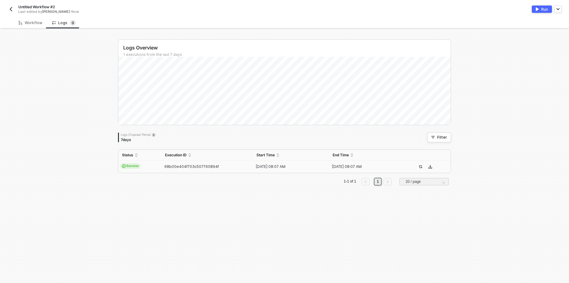
click at [127, 167] on span "Success" at bounding box center [130, 165] width 20 height 5
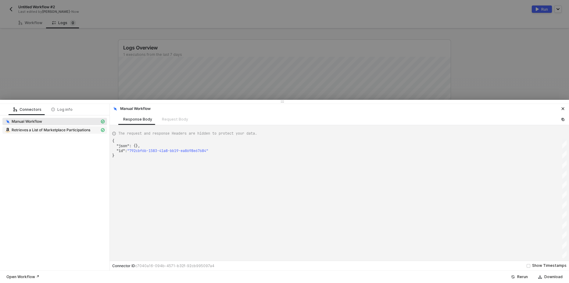
click at [63, 129] on span "Retrieves a List of Marketplace Participations" at bounding box center [51, 130] width 79 height 5
click at [39, 121] on span "Manual Workflow" at bounding box center [27, 121] width 31 height 5
click at [43, 130] on span "Retrieves a List of Marketplace Participations" at bounding box center [51, 130] width 79 height 5
type textarea "{ "json": { "message": "Amazon SP data redacted" }, "statusCode": 200, "id": "r…"
click at [77, 87] on div at bounding box center [284, 141] width 569 height 283
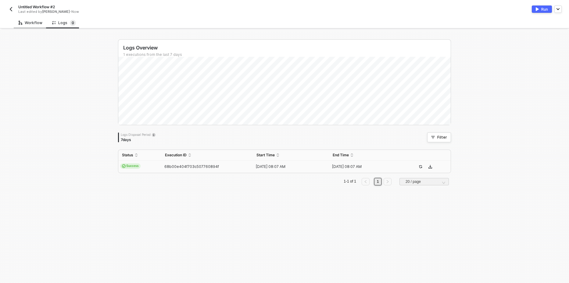
click at [27, 23] on div "Workflow" at bounding box center [31, 22] width 24 height 5
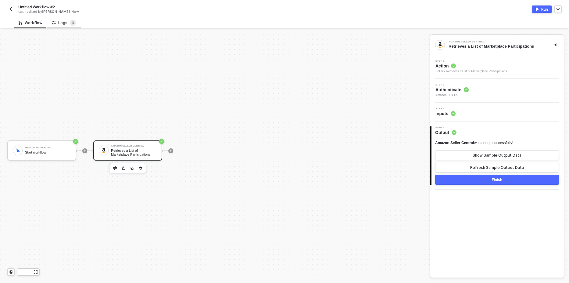
click at [59, 23] on div "Logs 0" at bounding box center [64, 23] width 24 height 6
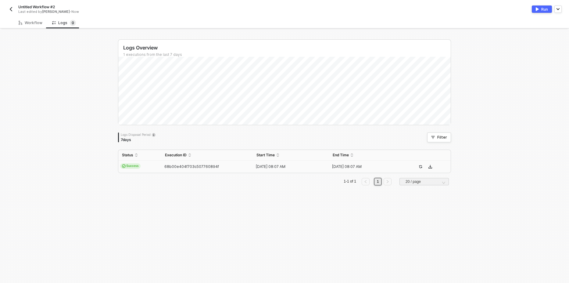
click at [133, 168] on span "Success" at bounding box center [130, 165] width 20 height 5
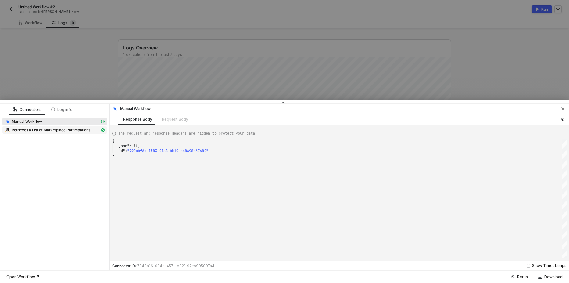
click at [73, 129] on span "Retrieves a List of Marketplace Participations" at bounding box center [51, 130] width 79 height 5
type textarea "{ "json": { "message": "Amazon SP data redacted" }, "statusCode": 200, "id": "r…"
click at [82, 85] on div at bounding box center [284, 141] width 569 height 283
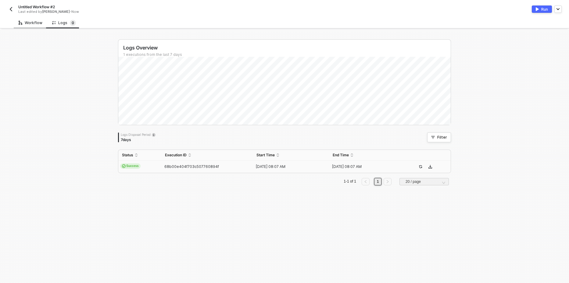
click at [29, 25] on div "Workflow" at bounding box center [31, 22] width 34 height 11
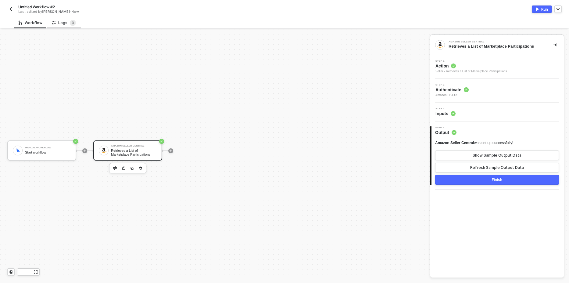
click at [65, 24] on div "Logs 0" at bounding box center [64, 23] width 24 height 6
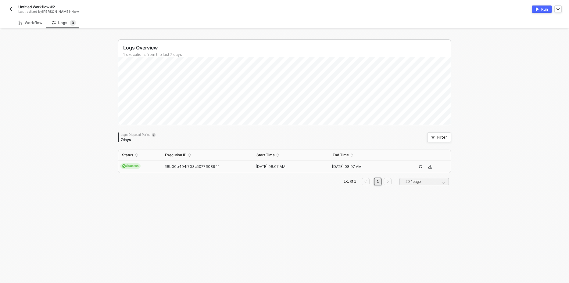
click at [538, 9] on img "button" at bounding box center [537, 9] width 3 height 4
click at [34, 24] on div "Workflow" at bounding box center [31, 22] width 24 height 5
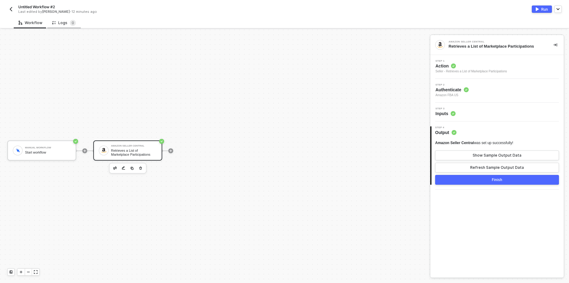
click at [63, 23] on div "Logs 0" at bounding box center [64, 23] width 24 height 6
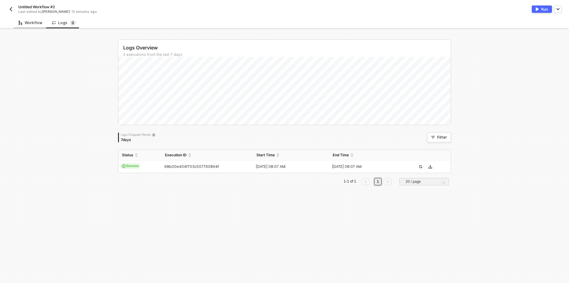
click at [36, 22] on div "Workflow" at bounding box center [31, 22] width 24 height 5
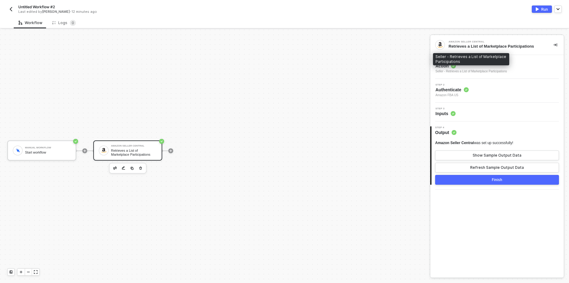
click at [492, 70] on div "Seller - Retrieves a List of Marketplace Participations" at bounding box center [472, 71] width 72 height 5
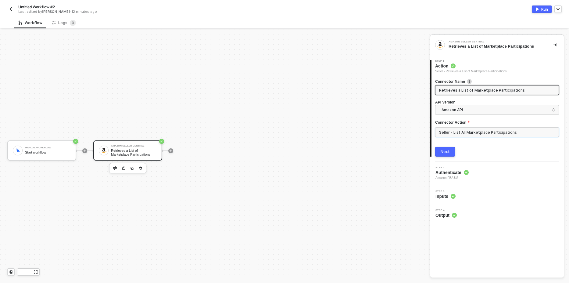
click at [468, 130] on input "Seller - List All Marketplace Participations" at bounding box center [497, 132] width 124 height 10
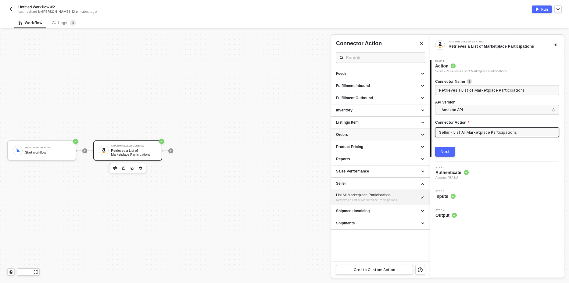
click at [368, 133] on div "Orders" at bounding box center [380, 134] width 89 height 5
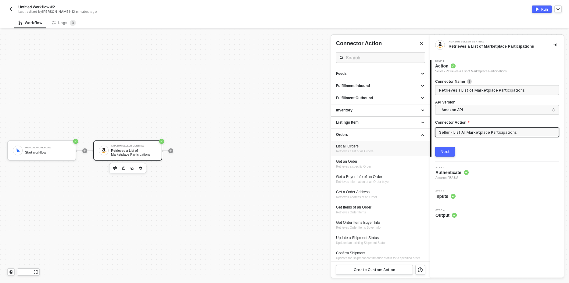
click at [351, 147] on div "List all Orders" at bounding box center [380, 146] width 89 height 5
type input "Retrieves a list of all Orders"
type input "Orders - List all Orders"
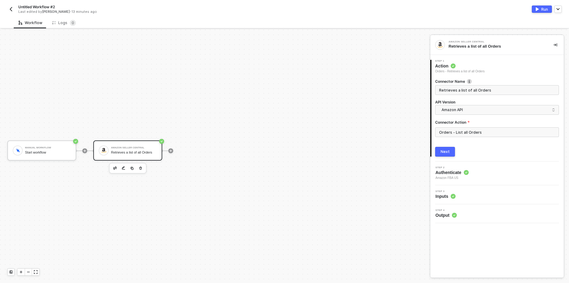
click at [447, 153] on div "Next" at bounding box center [445, 151] width 9 height 5
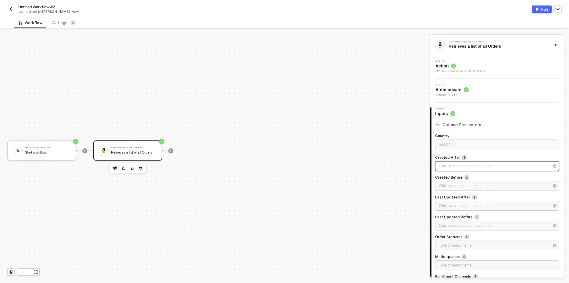
click at [461, 167] on div "Click to select date or custom item ﻿" at bounding box center [494, 166] width 110 height 6
click at [391, 129] on div "28" at bounding box center [391, 127] width 7 height 7
type input "2025-08-28"
click at [541, 9] on div "Run" at bounding box center [544, 9] width 7 height 5
click at [63, 23] on div "Logs 0" at bounding box center [64, 23] width 24 height 6
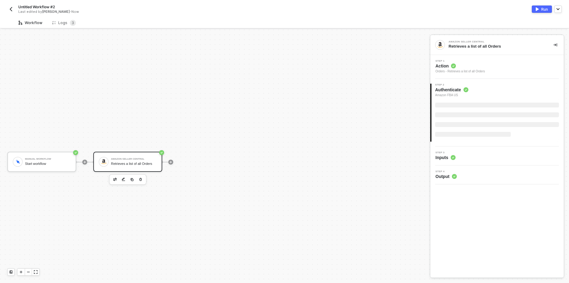
scroll to position [11, 0]
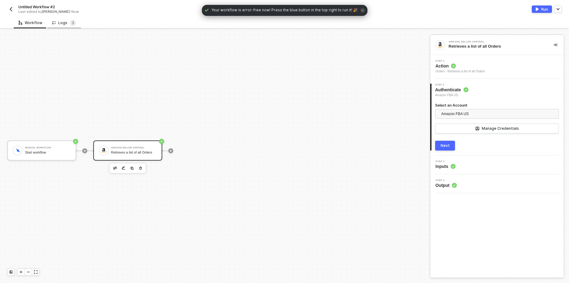
click at [60, 26] on div "Logs 3" at bounding box center [64, 23] width 24 height 6
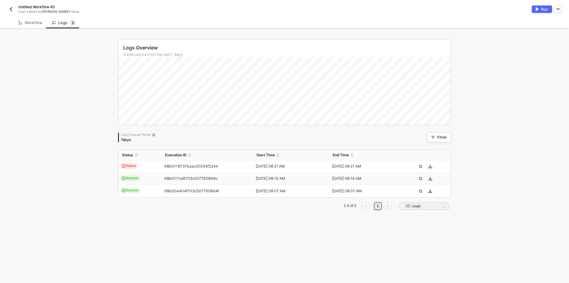
click at [132, 178] on span "Success" at bounding box center [130, 177] width 20 height 5
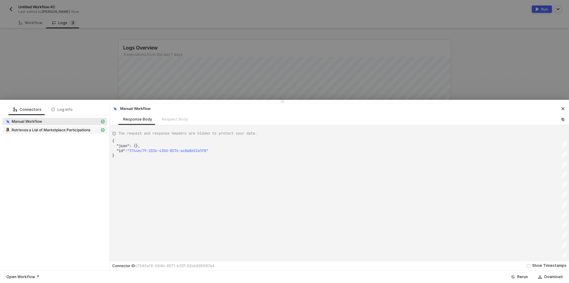
click at [57, 127] on span "Retrieves a List of Marketplace Participations" at bounding box center [54, 129] width 105 height 7
type textarea "{ "json": { "message": "Amazon SP data redacted" }, "statusCode": 200, "id": "r…"
click at [72, 70] on div at bounding box center [284, 141] width 569 height 283
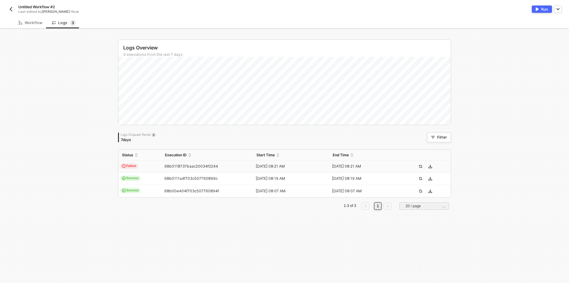
click at [130, 163] on td "Failure" at bounding box center [139, 166] width 43 height 12
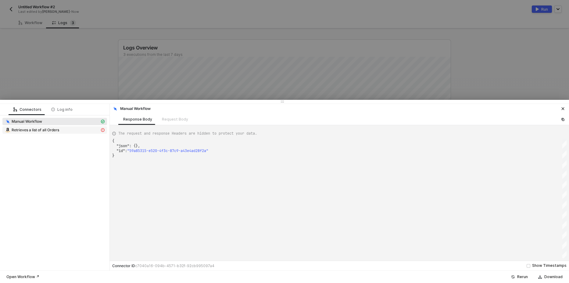
click at [70, 128] on div "Retrieves a list of all Orders" at bounding box center [52, 129] width 95 height 5
type textarea "{ "message": "Error: Error : {\"errors\":[{\"code\":\"InvalidInput\",\"message\…"
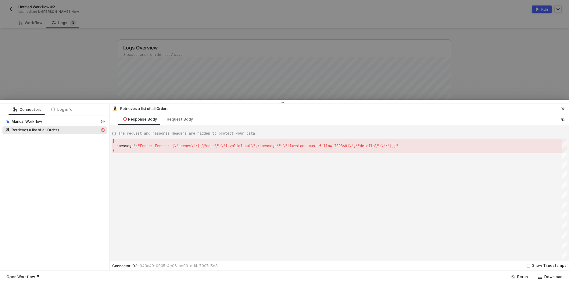
drag, startPoint x: 404, startPoint y: 88, endPoint x: 426, endPoint y: 83, distance: 23.4
click at [404, 88] on div at bounding box center [284, 141] width 569 height 283
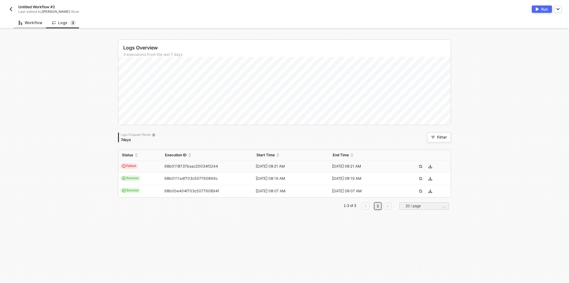
click at [30, 23] on div "Workflow" at bounding box center [31, 22] width 24 height 5
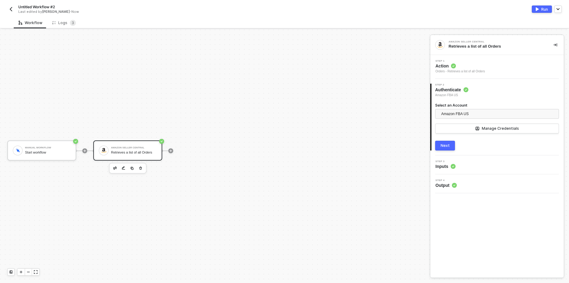
click at [488, 69] on div "Step 1 Action Orders - Retrieves a list of all Orders" at bounding box center [498, 67] width 132 height 14
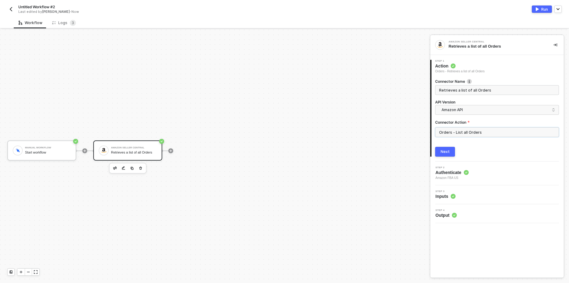
click at [471, 131] on input "Orders - List all Orders" at bounding box center [497, 132] width 124 height 10
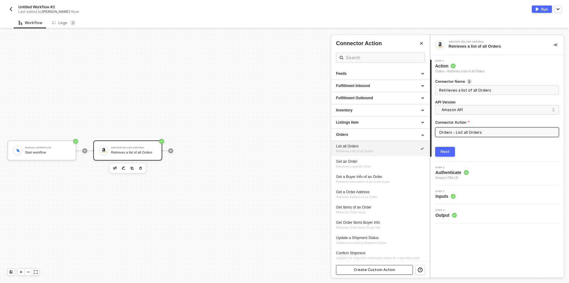
click at [361, 270] on div "Create Custom Action" at bounding box center [374, 269] width 41 height 5
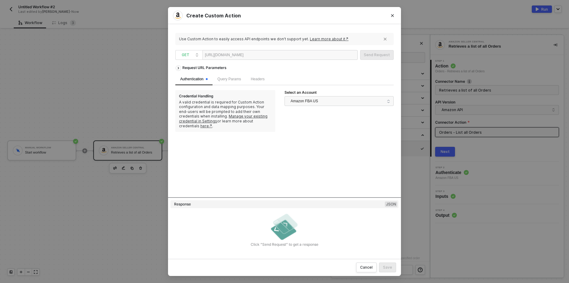
click at [281, 53] on div at bounding box center [263, 55] width 38 height 10
click at [373, 53] on div "Send Request" at bounding box center [377, 54] width 26 height 5
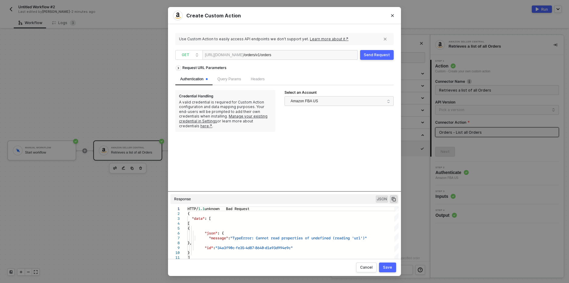
click at [281, 53] on div "/orders/v1/orders" at bounding box center [263, 55] width 38 height 10
click at [367, 53] on div "Send Request" at bounding box center [377, 54] width 26 height 5
click at [395, 15] on button "Close" at bounding box center [393, 16] width 10 height 10
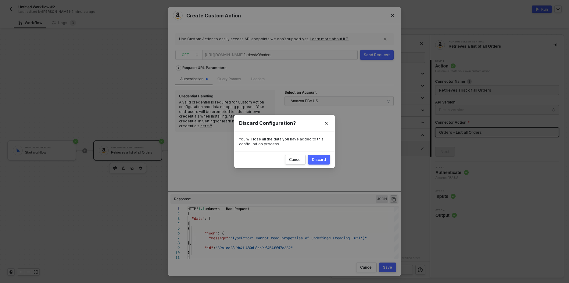
click at [324, 160] on div "Discard" at bounding box center [319, 159] width 14 height 5
